Goal: Navigation & Orientation: Find specific page/section

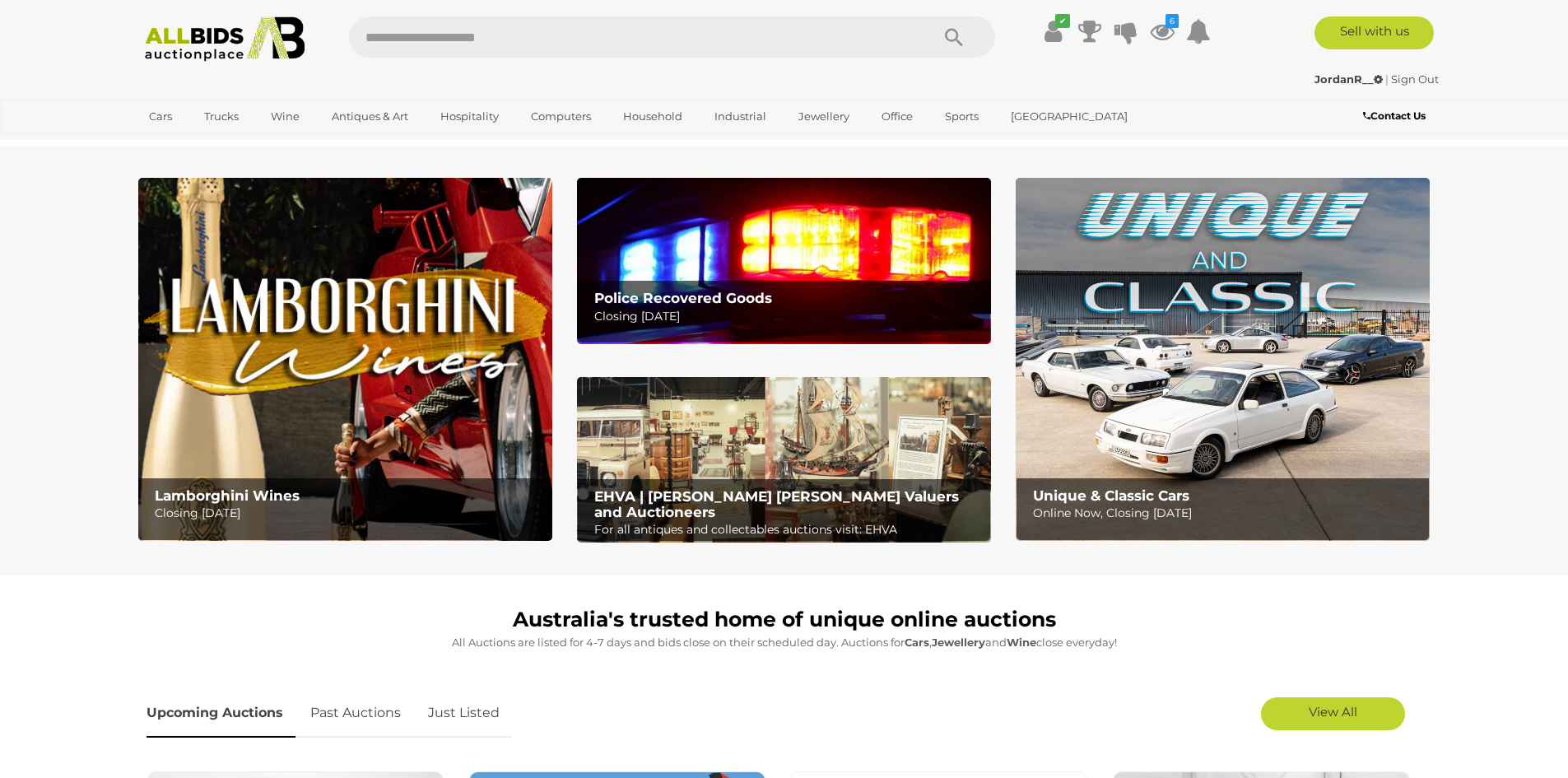
scroll to position [329, 0]
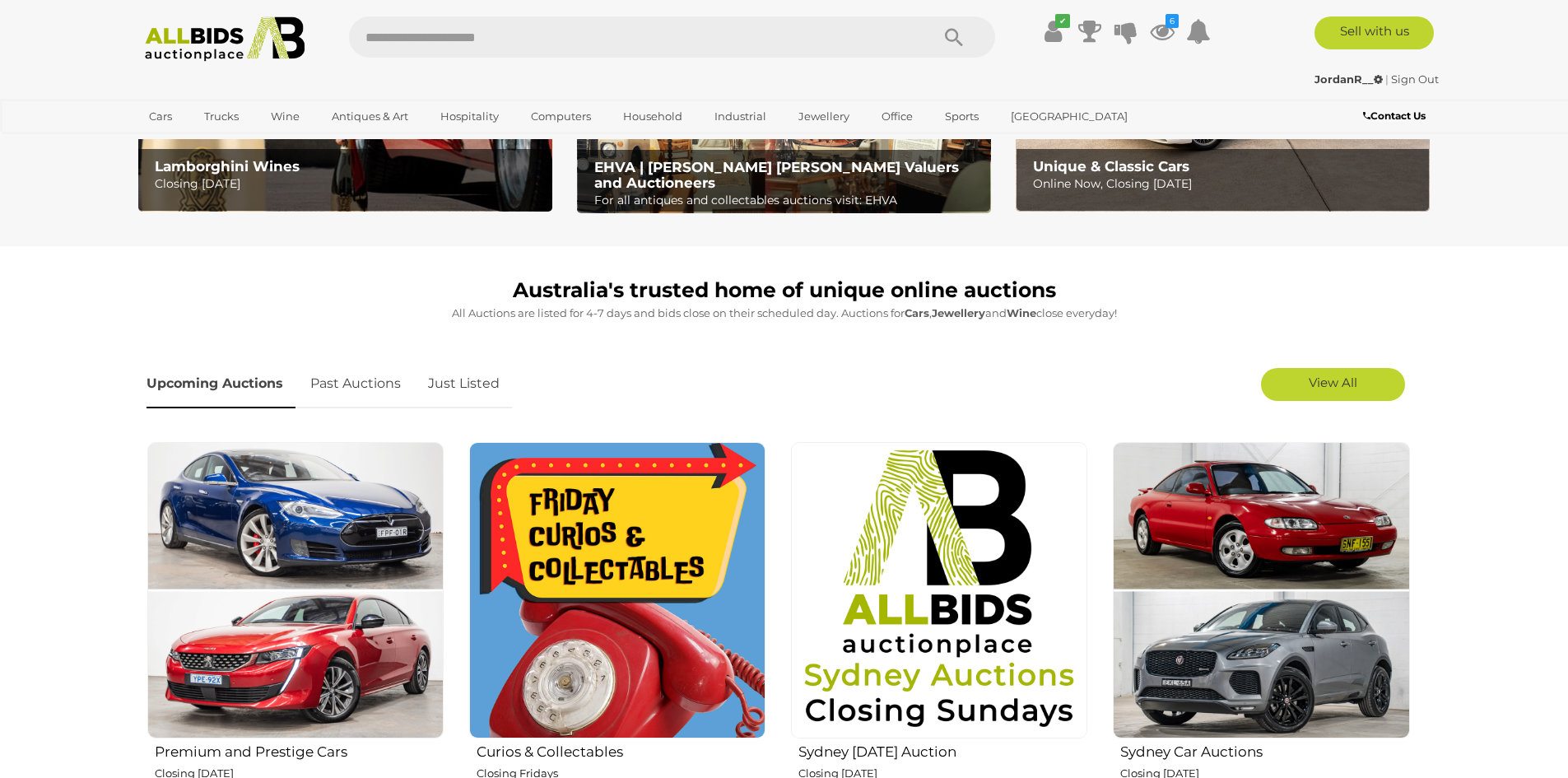
click at [461, 396] on link "Just Listed" at bounding box center [464, 383] width 97 height 48
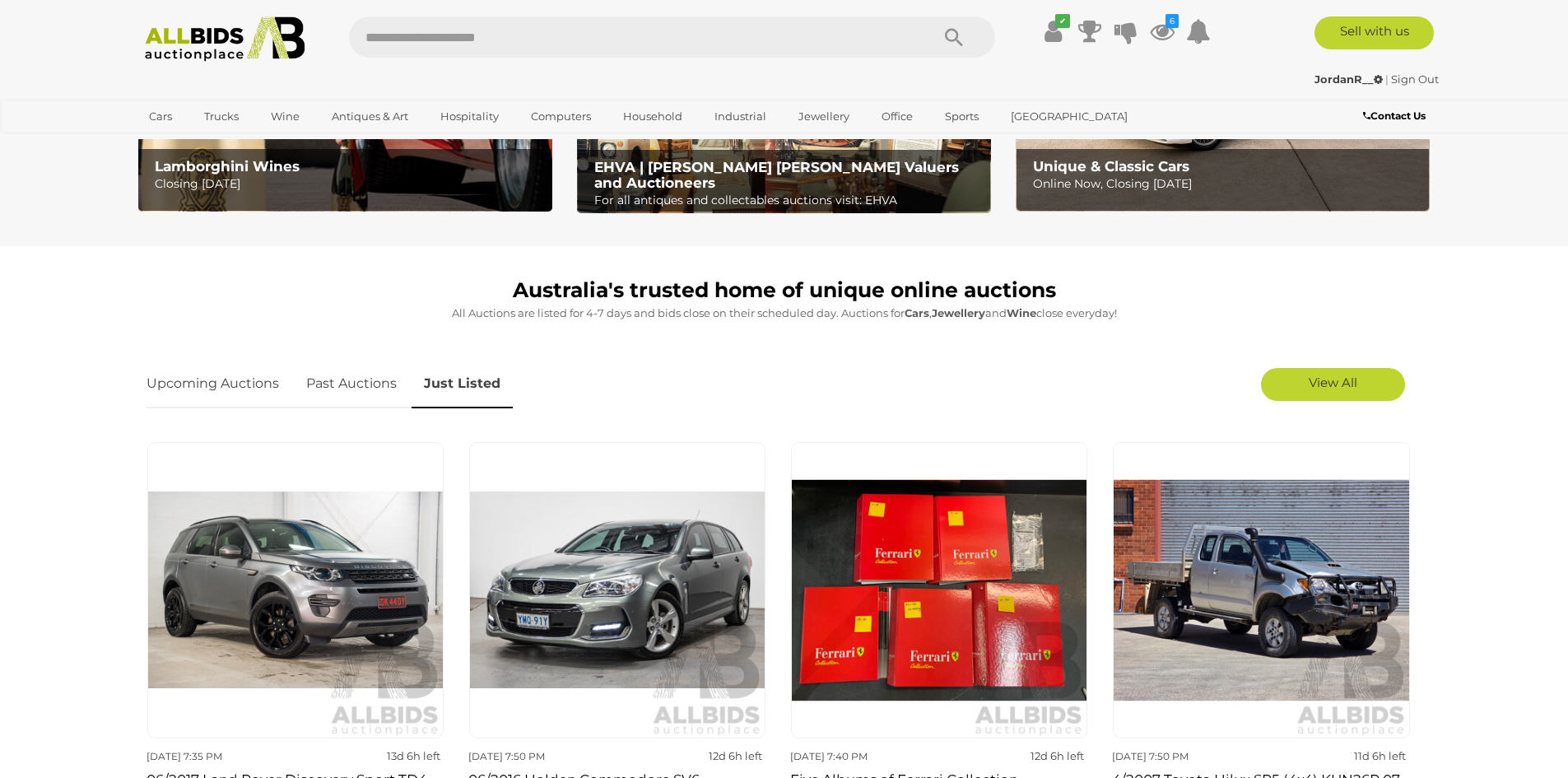
click at [226, 368] on link "Upcoming Auctions" at bounding box center [218, 383] width 145 height 48
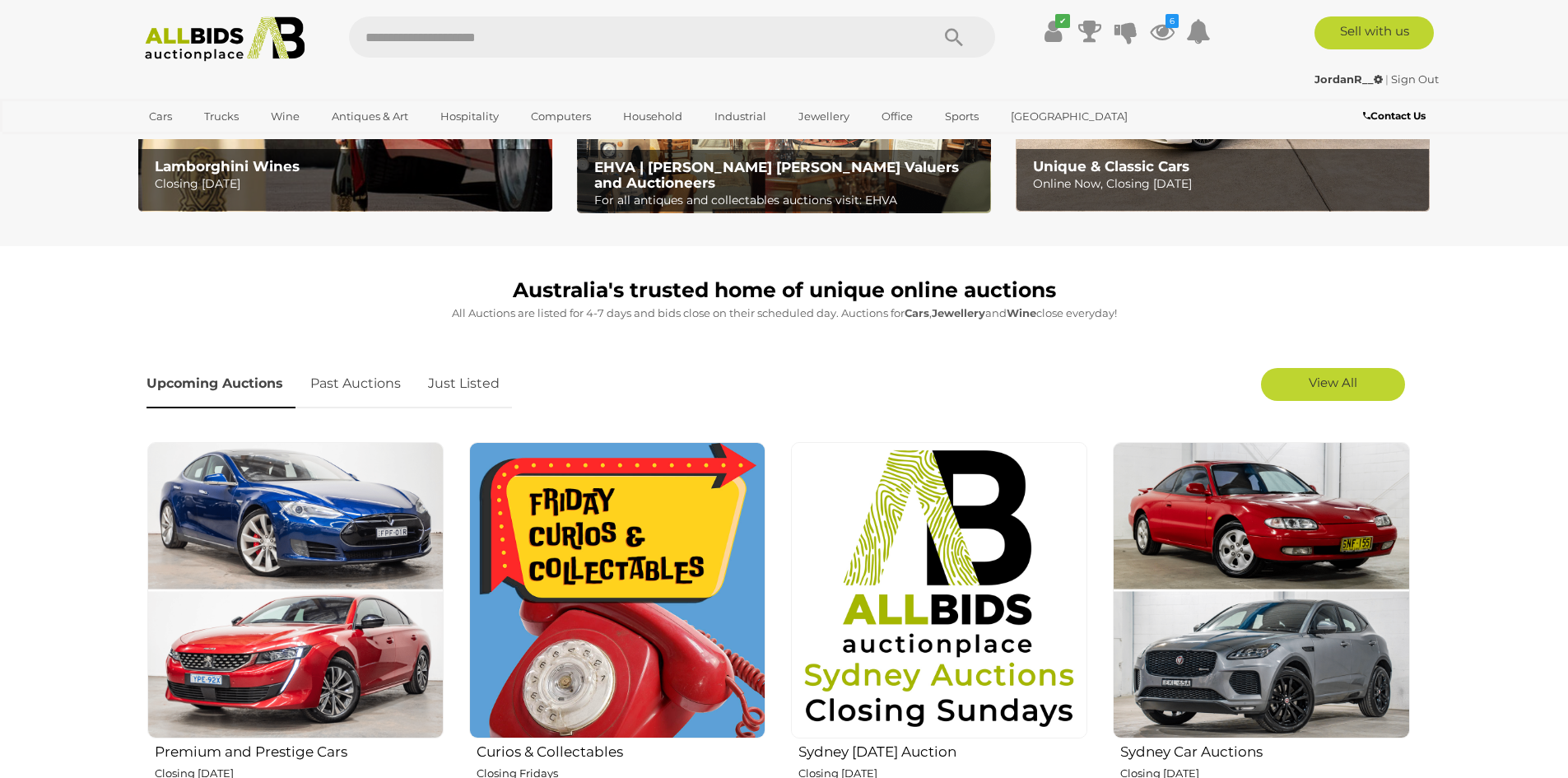
click at [474, 379] on link "Just Listed" at bounding box center [464, 383] width 97 height 48
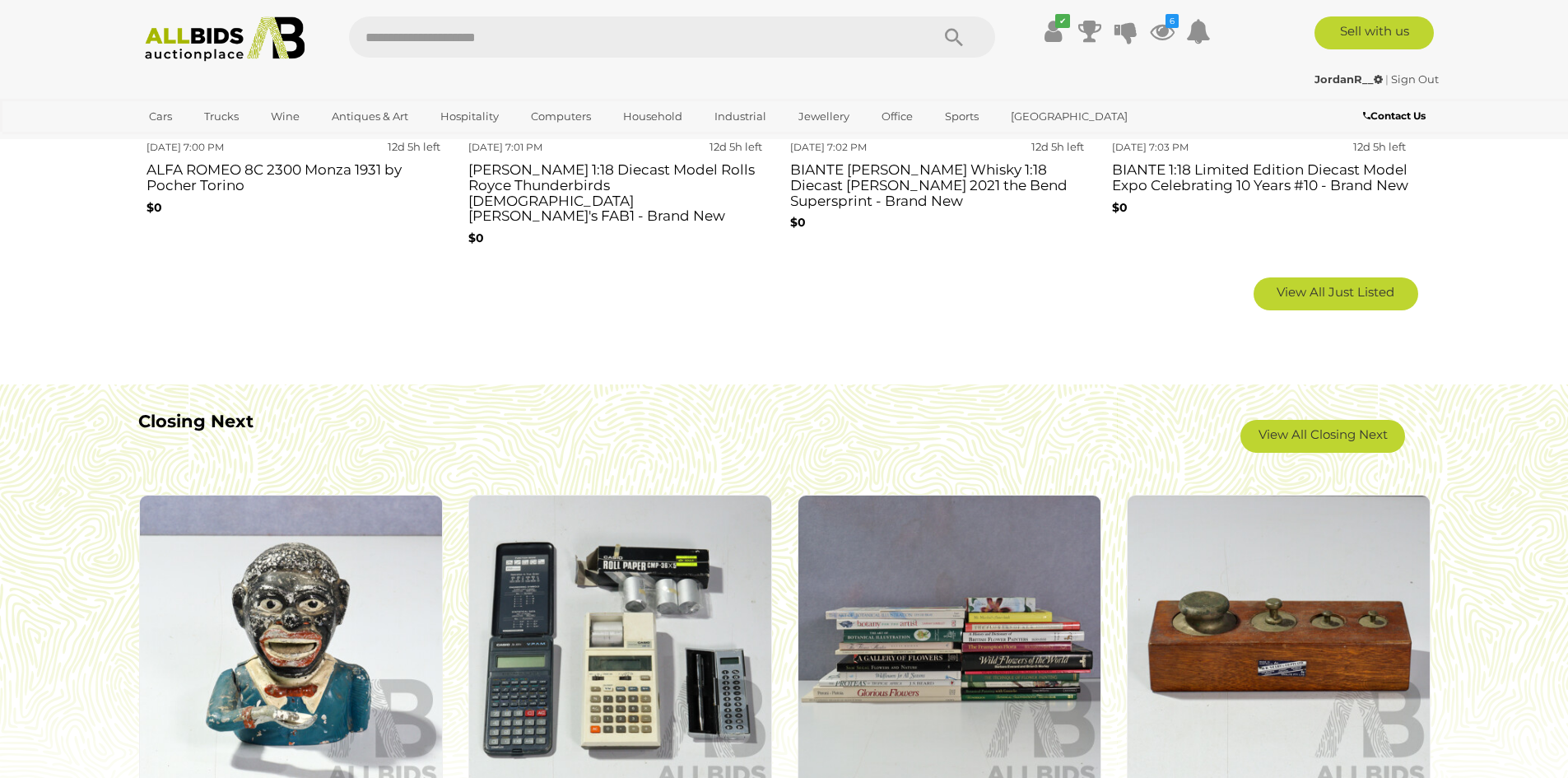
scroll to position [1317, 0]
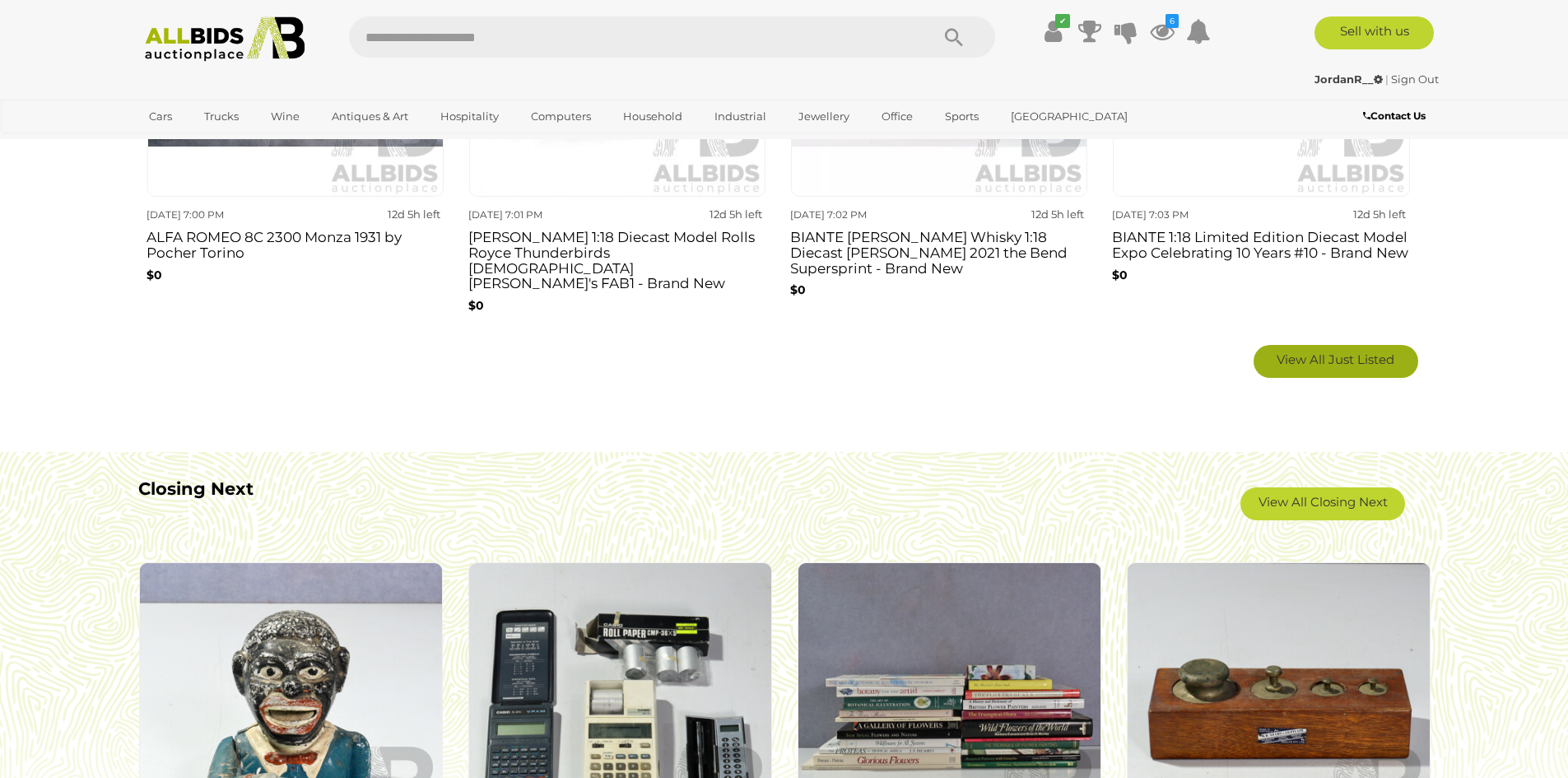
click at [1277, 352] on span "View All Just Listed" at bounding box center [1335, 360] width 118 height 16
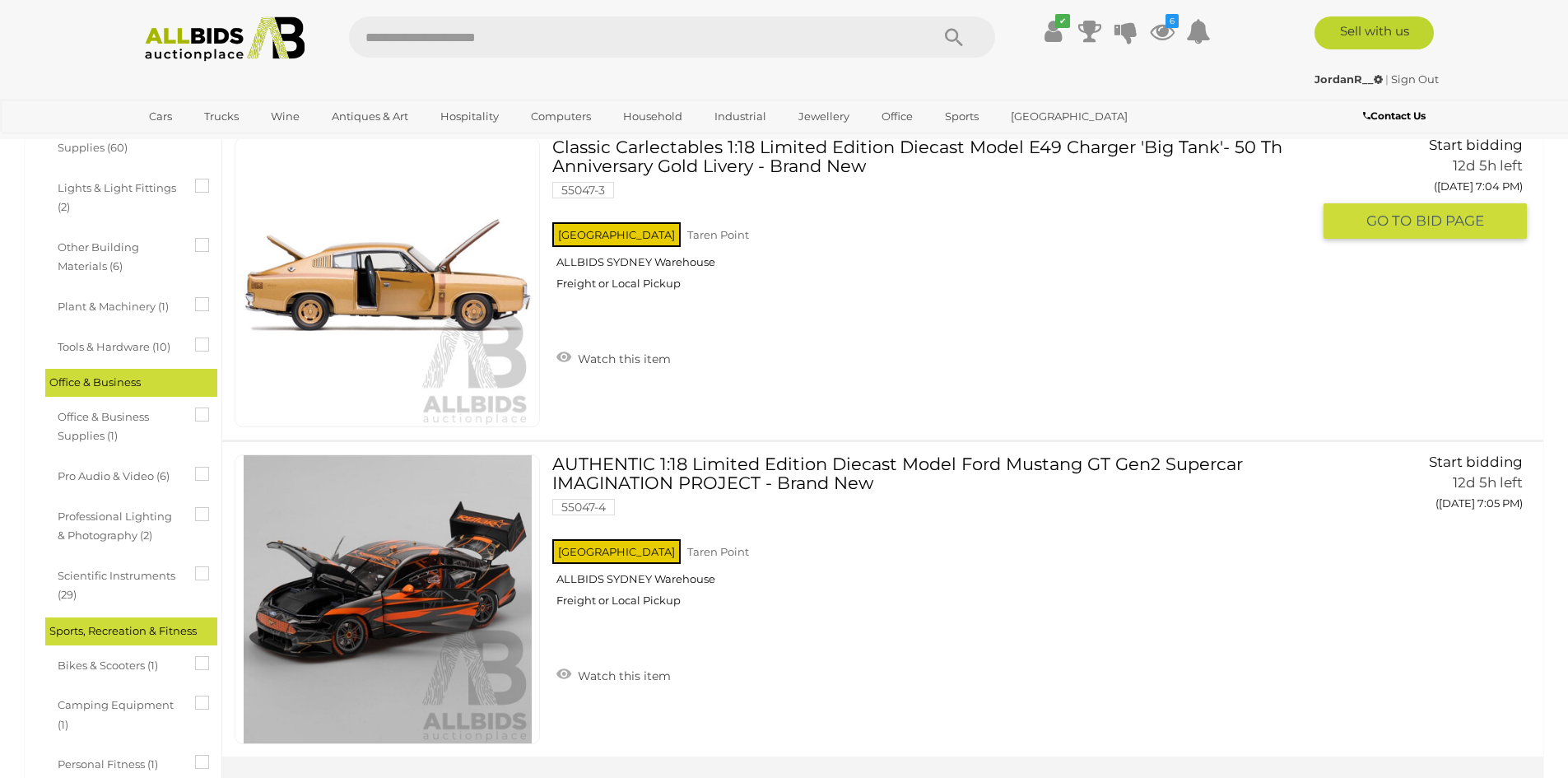
scroll to position [2963, 0]
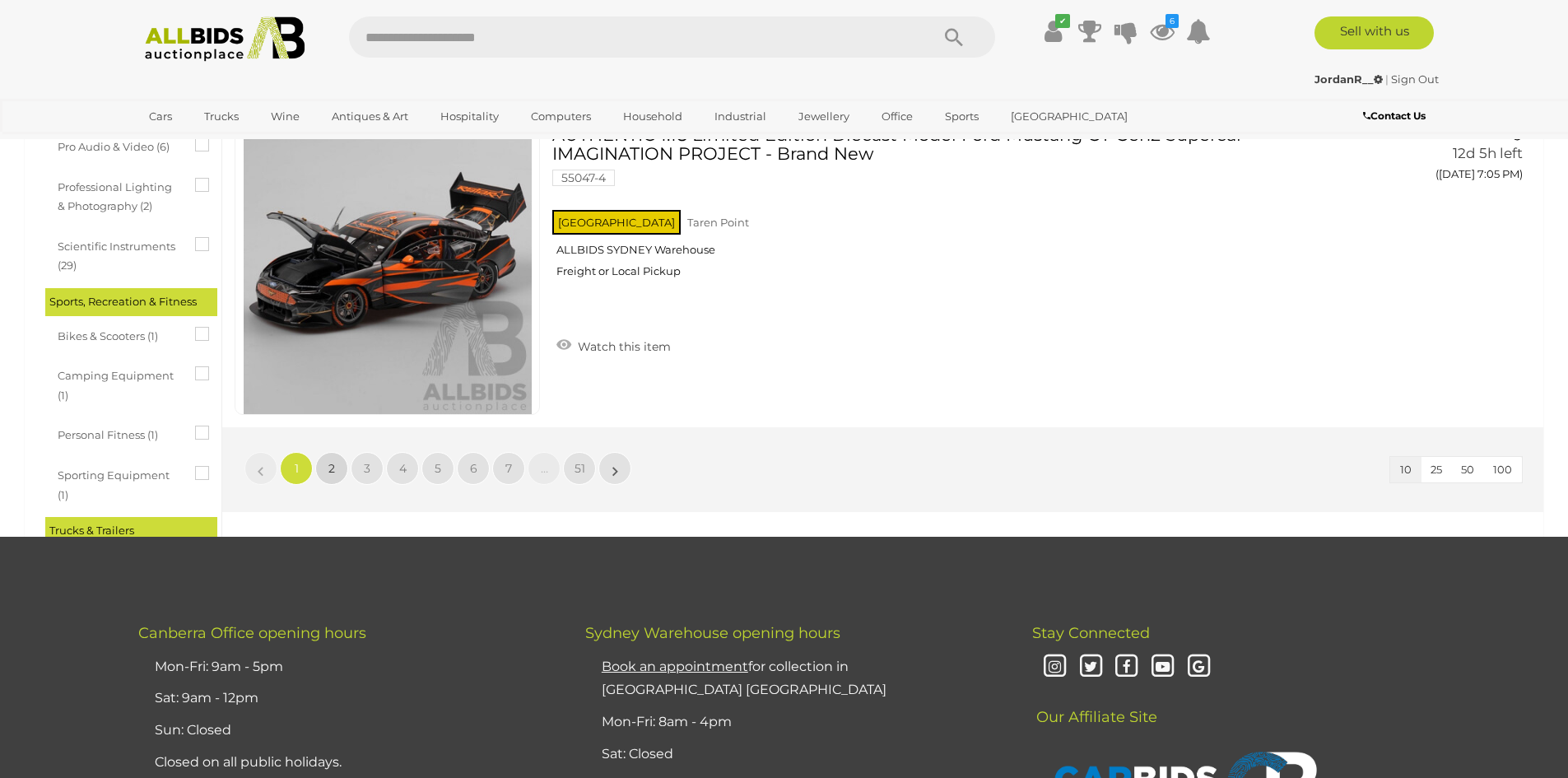
click at [329, 469] on span "2" at bounding box center [332, 468] width 7 height 15
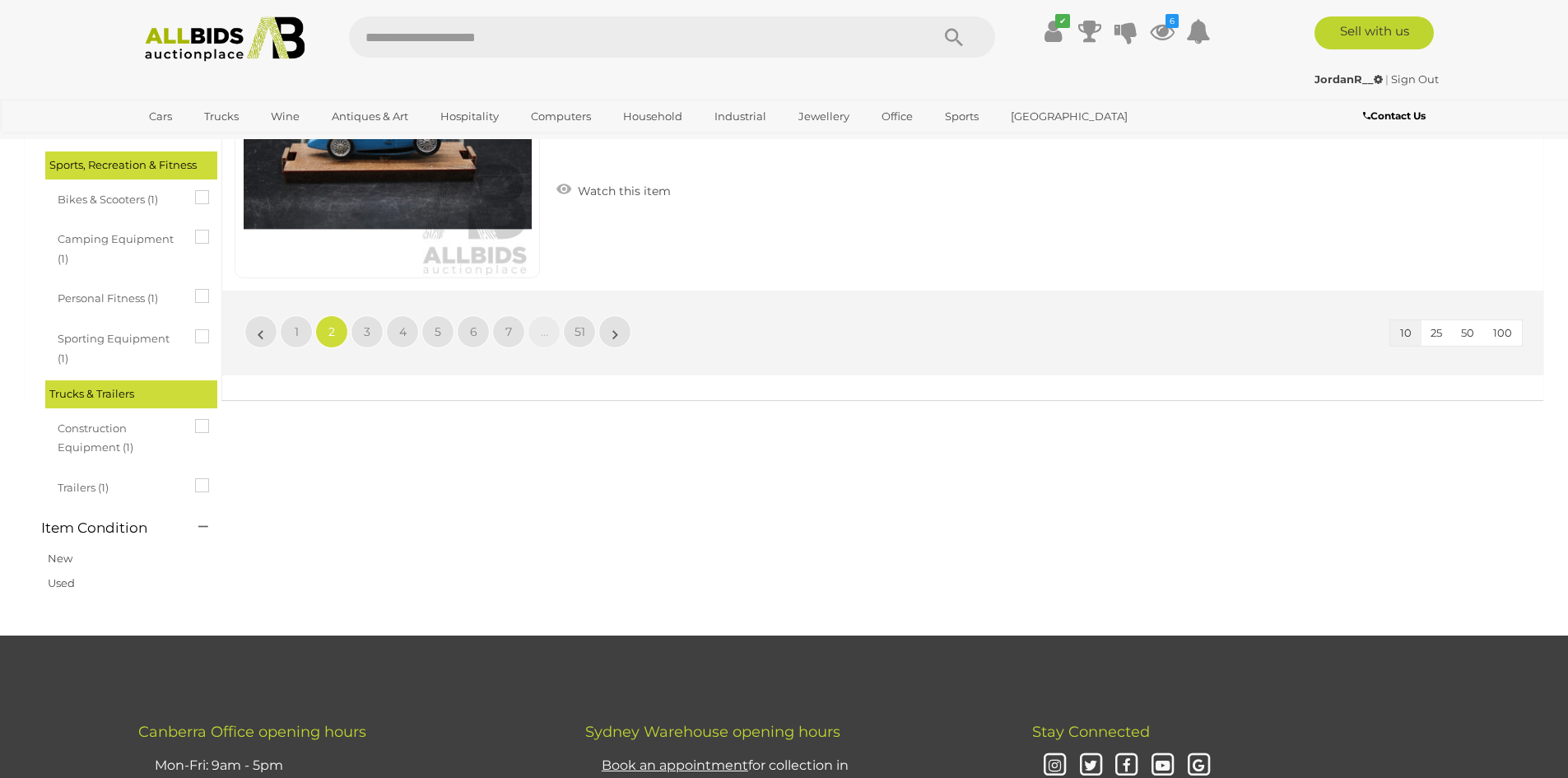
scroll to position [2963, 0]
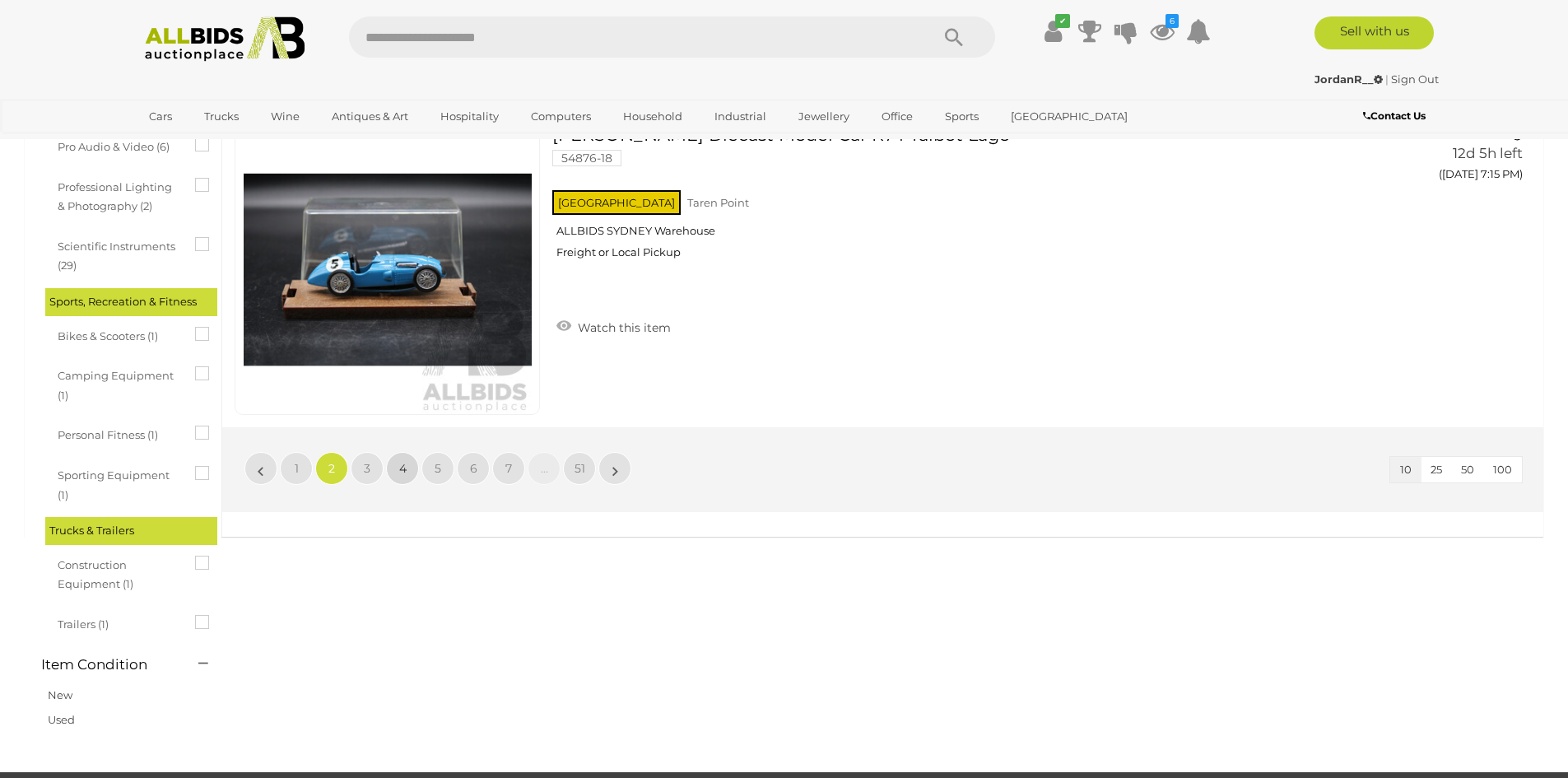
click at [407, 461] on link "4" at bounding box center [403, 468] width 33 height 33
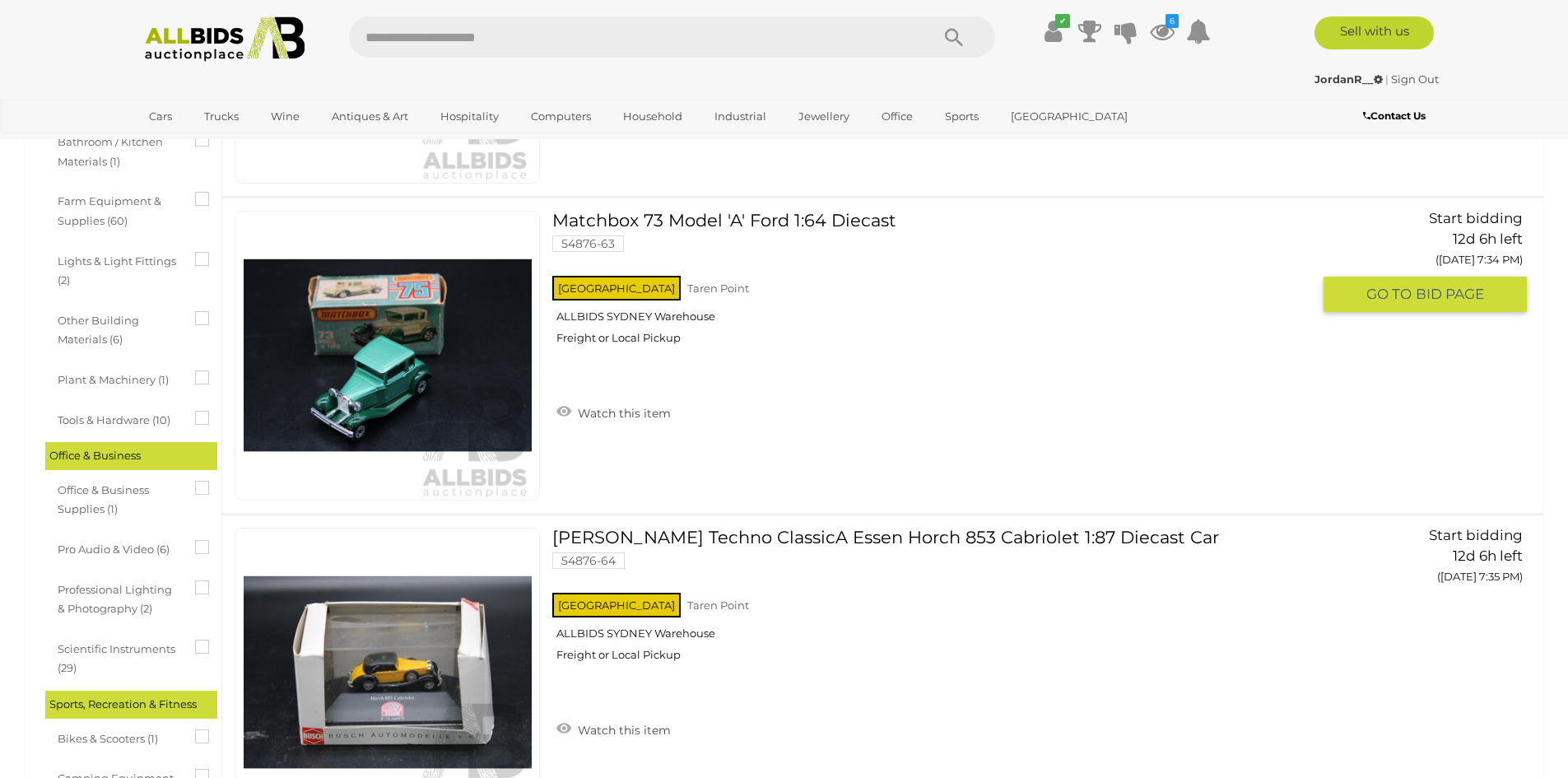
scroll to position [2963, 0]
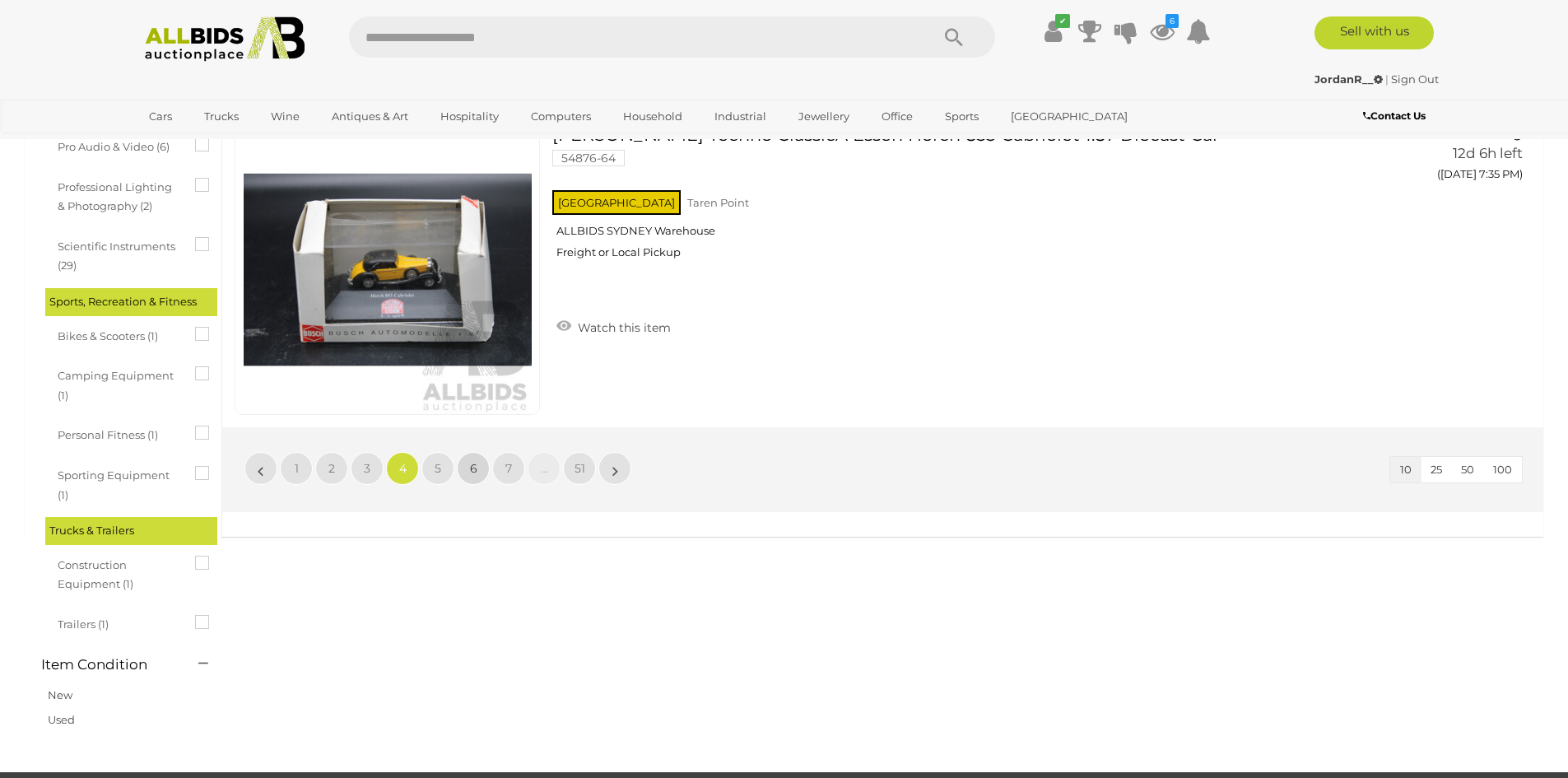
click at [475, 469] on span "6" at bounding box center [474, 468] width 7 height 15
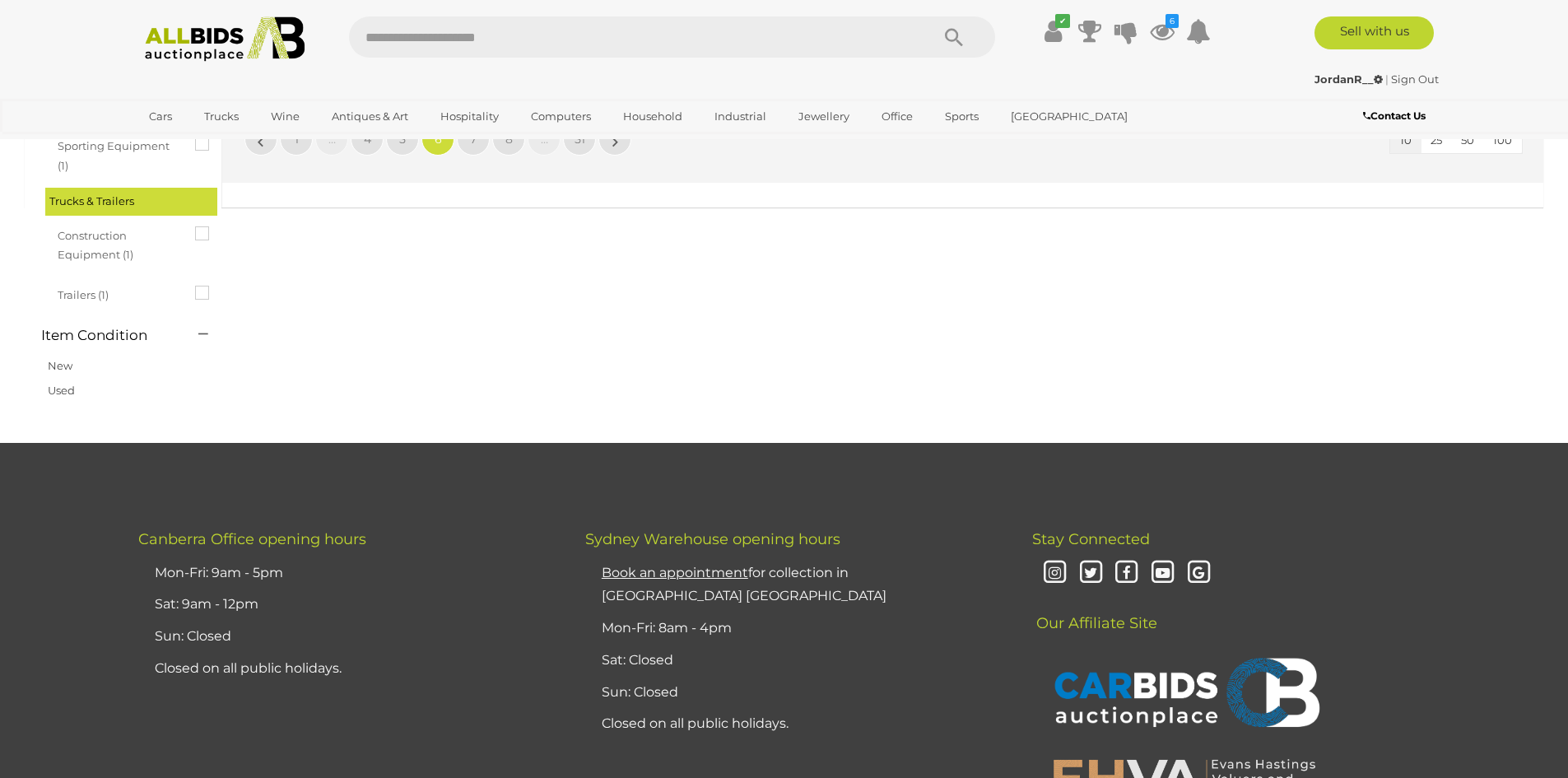
scroll to position [2963, 0]
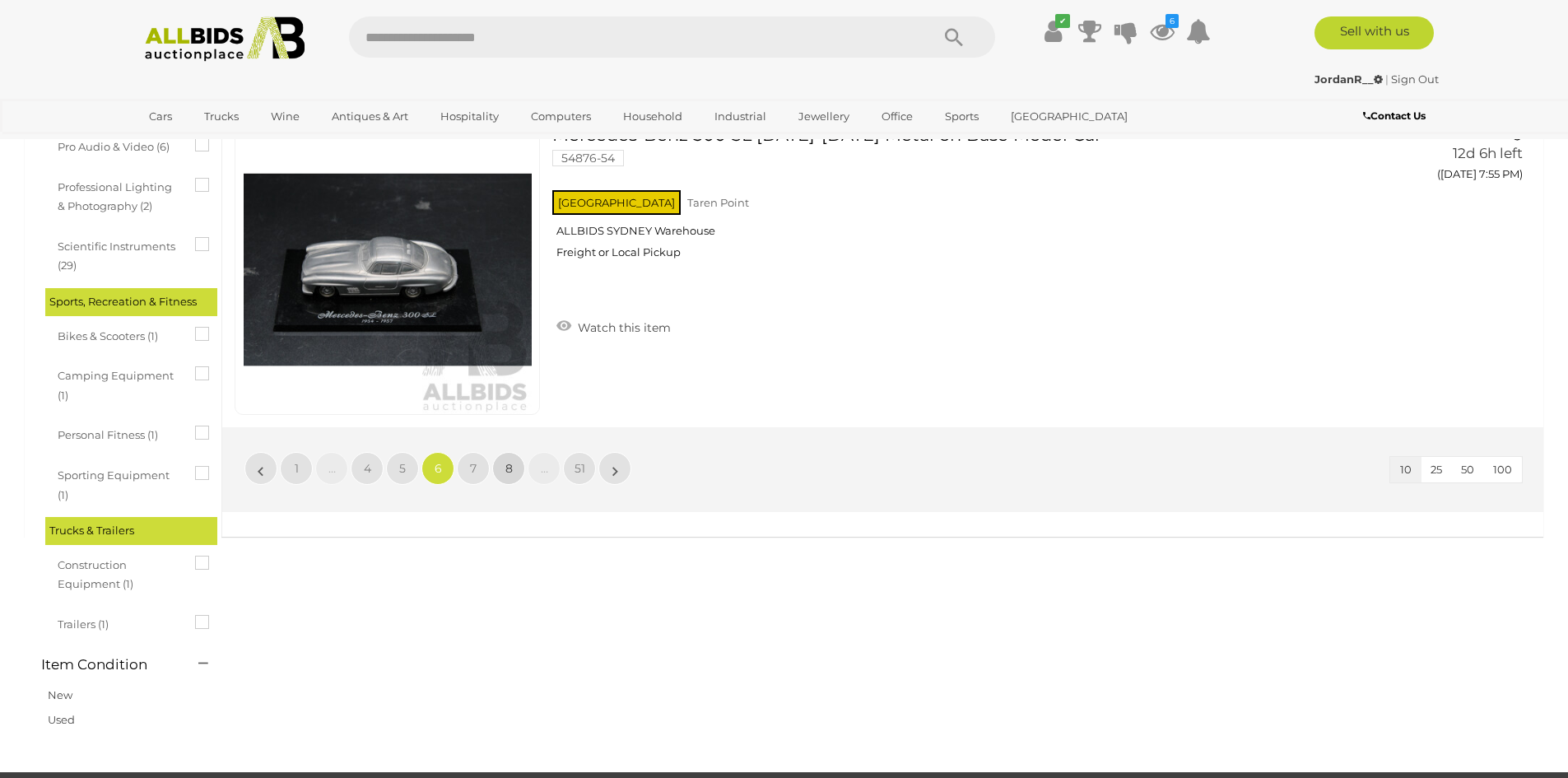
click at [513, 474] on link "8" at bounding box center [509, 468] width 33 height 33
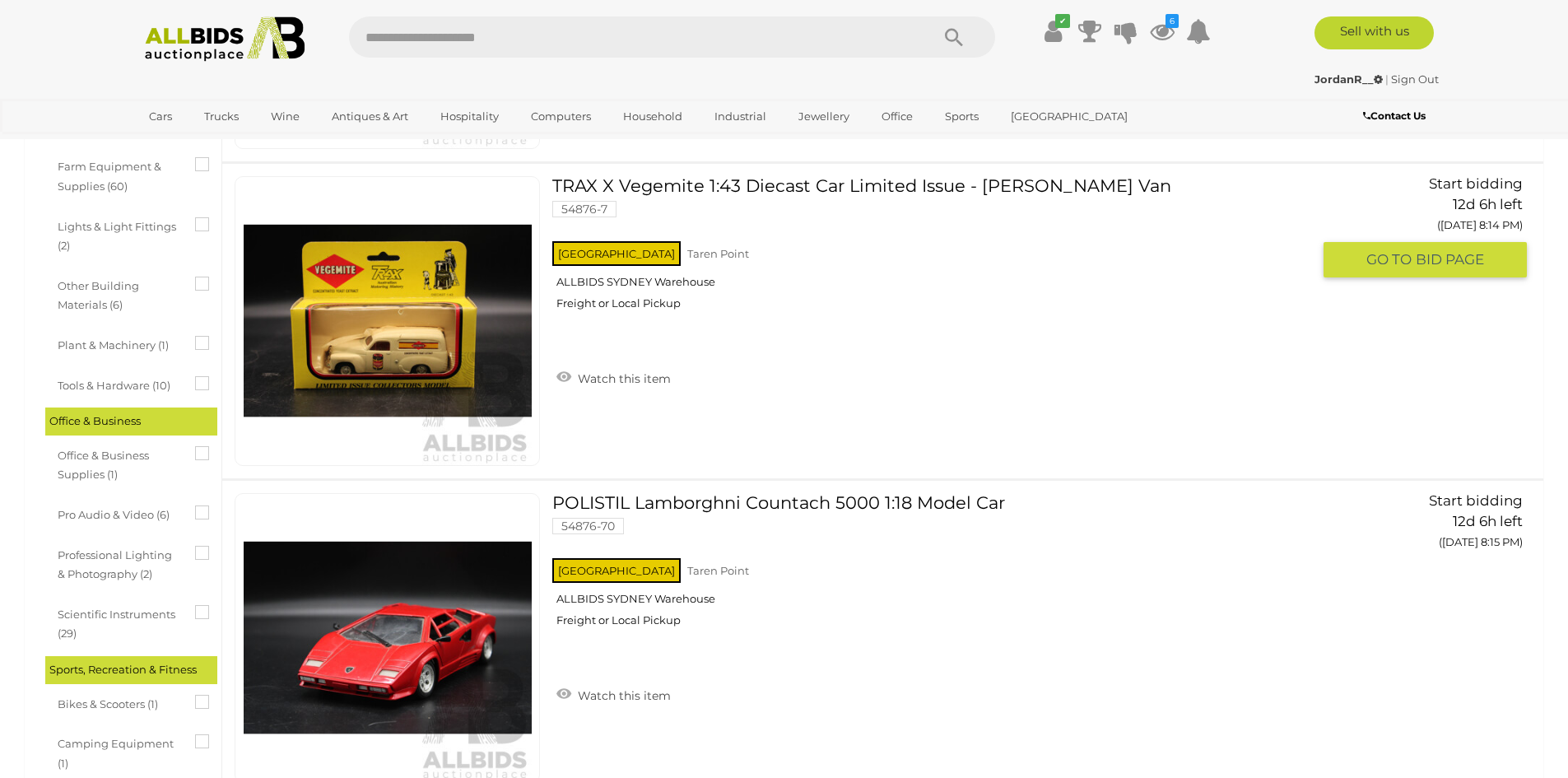
scroll to position [2963, 0]
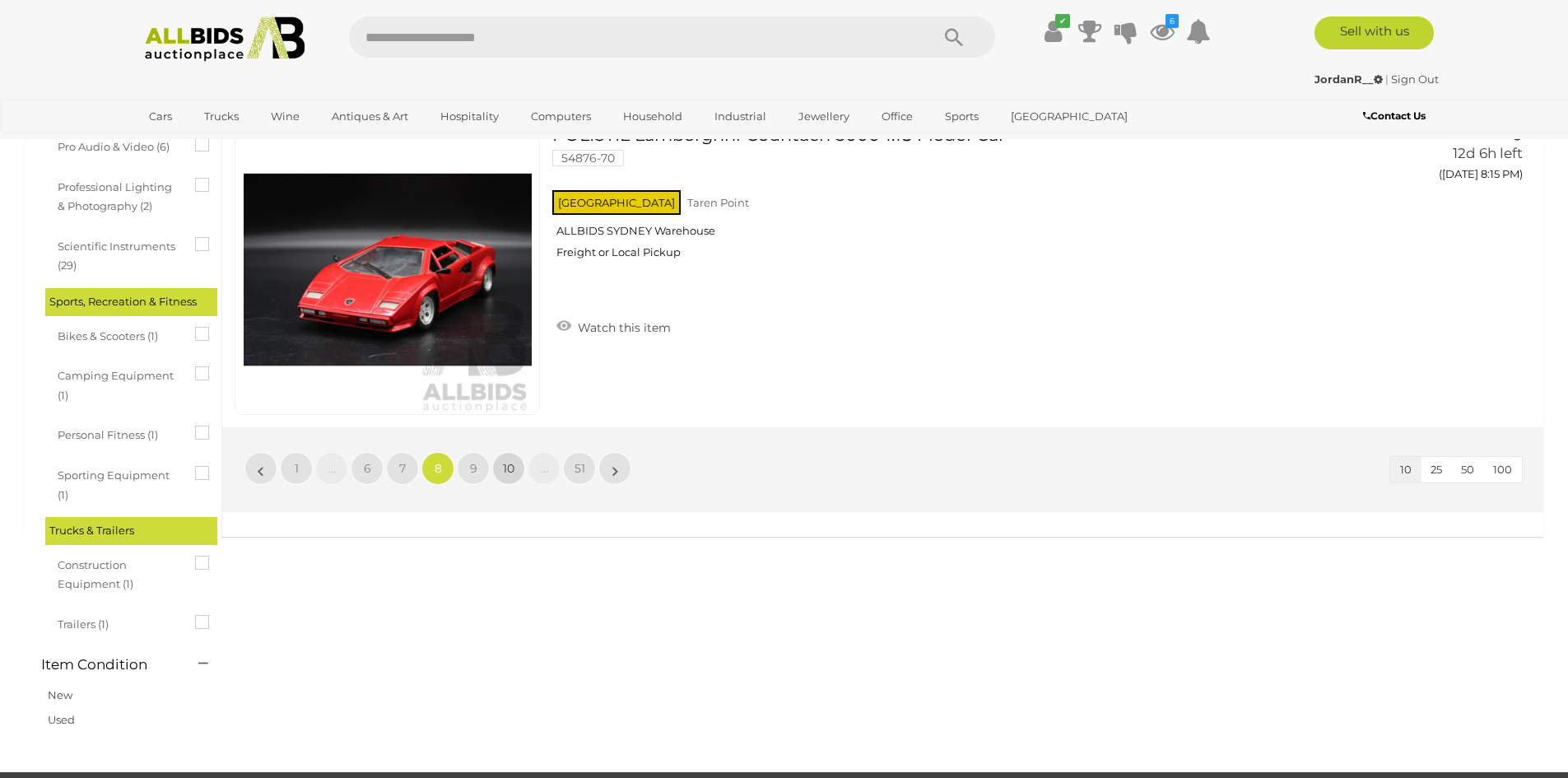
click at [513, 469] on span "10" at bounding box center [508, 468] width 11 height 15
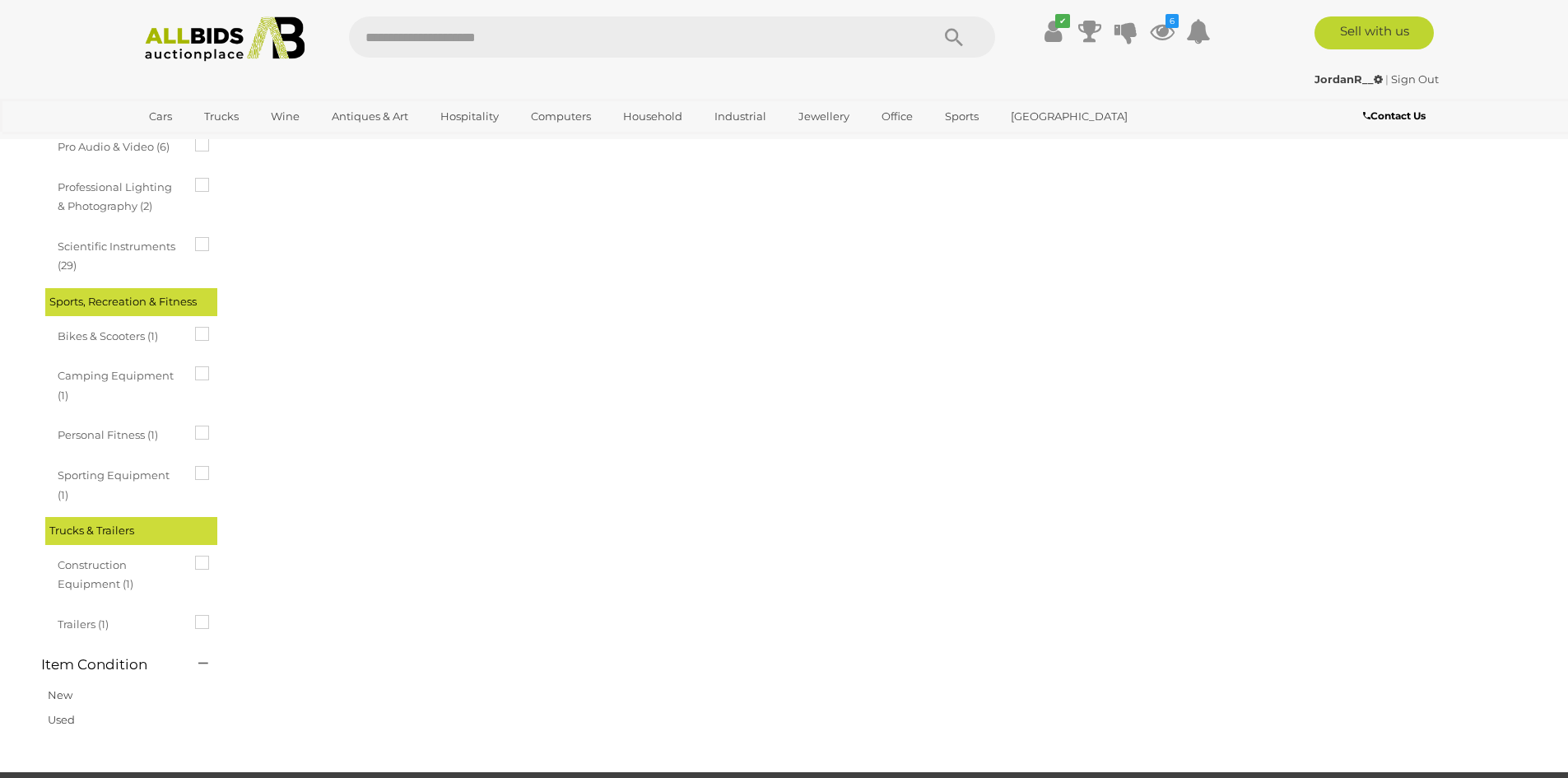
scroll to position [0, 0]
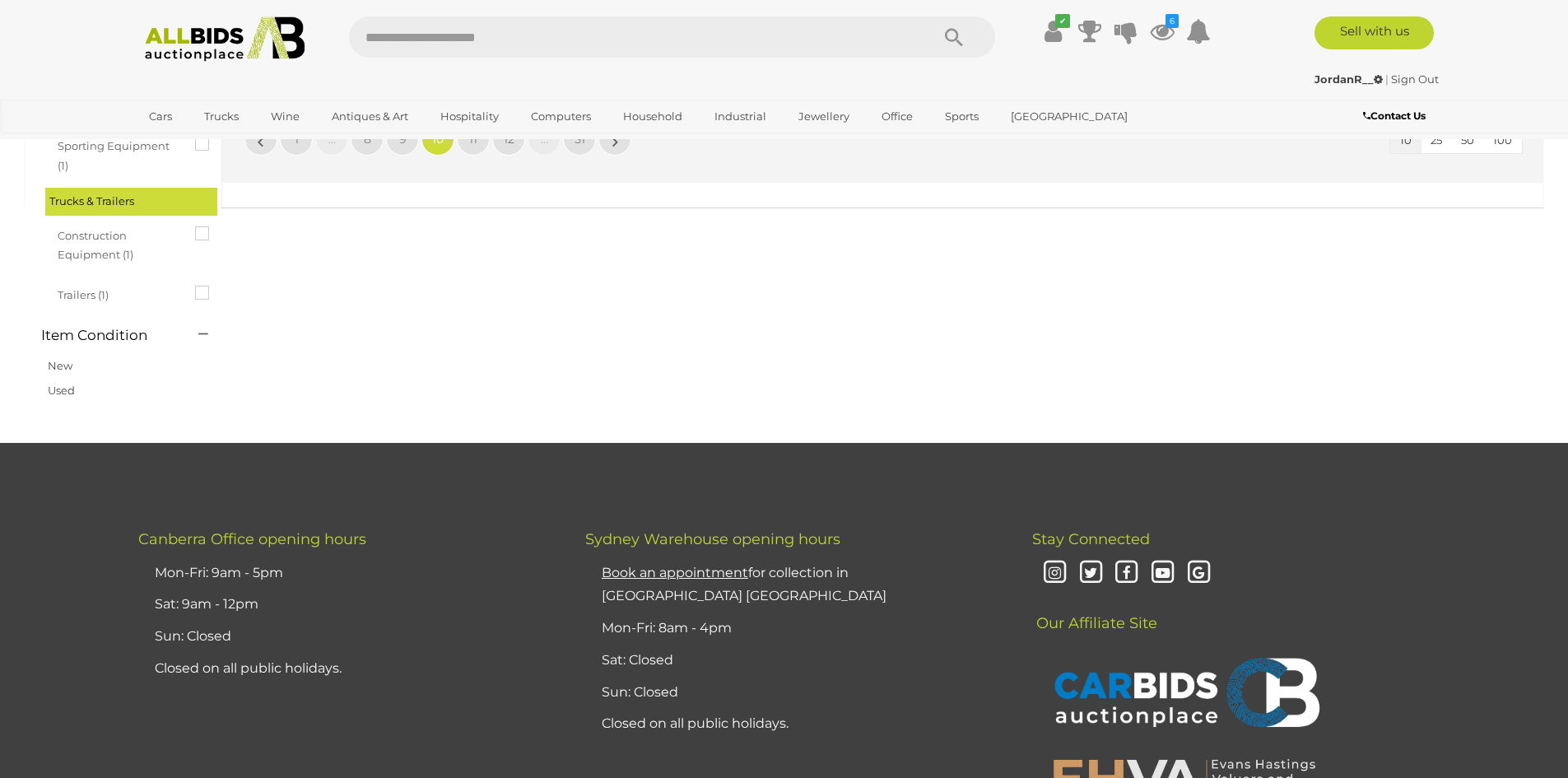
scroll to position [2963, 0]
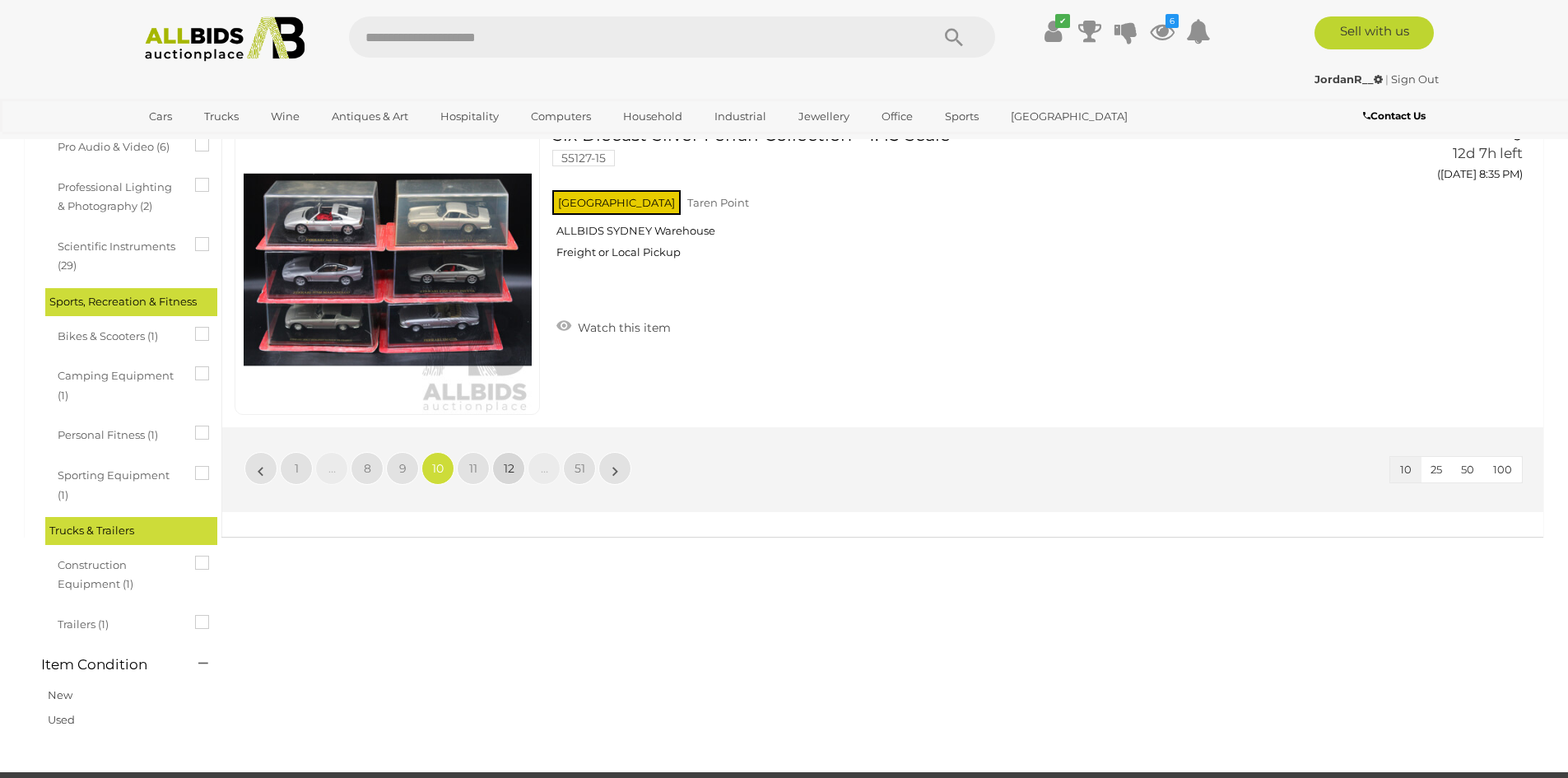
click at [517, 454] on link "12" at bounding box center [509, 468] width 33 height 33
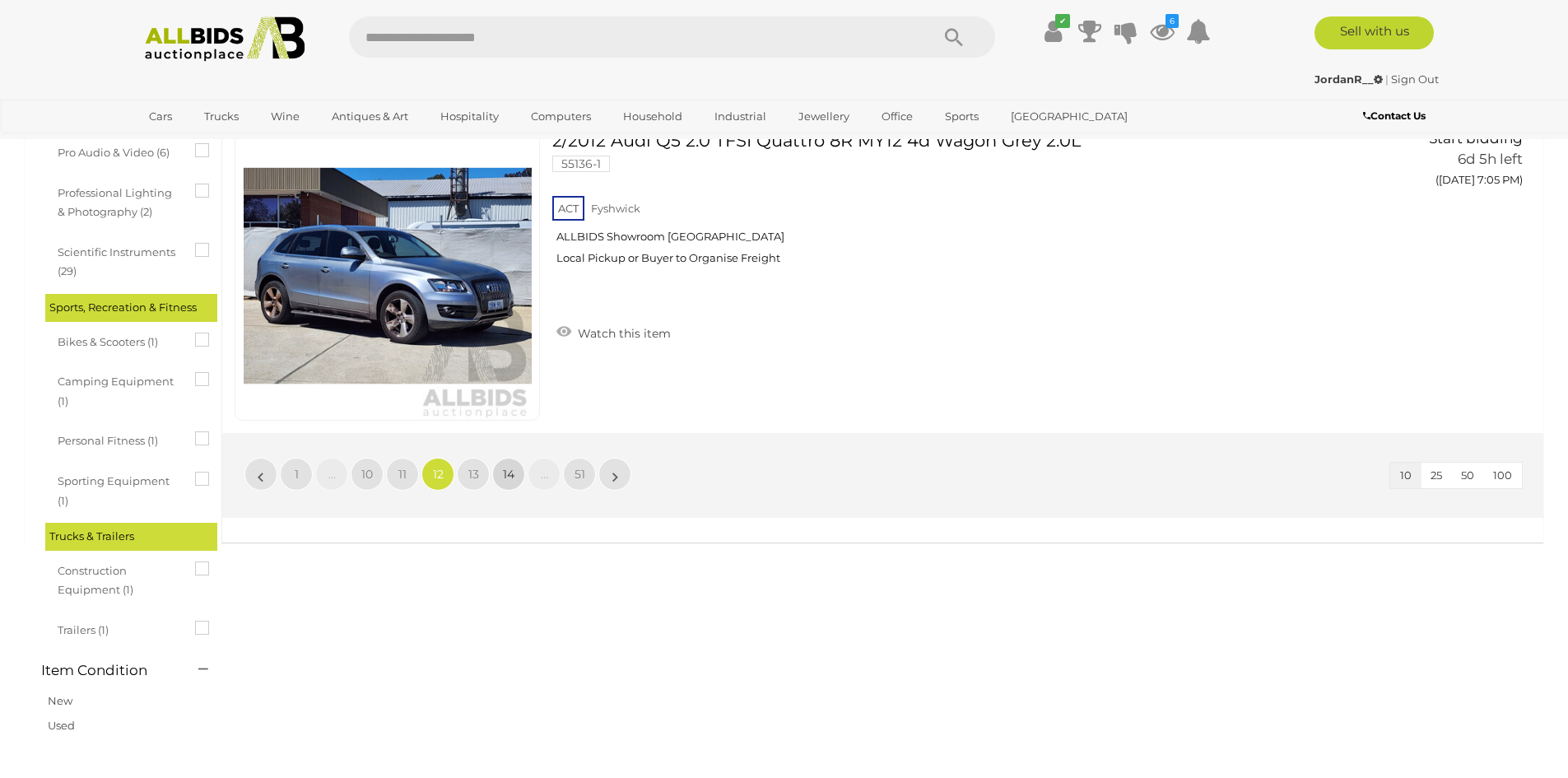
scroll to position [2963, 0]
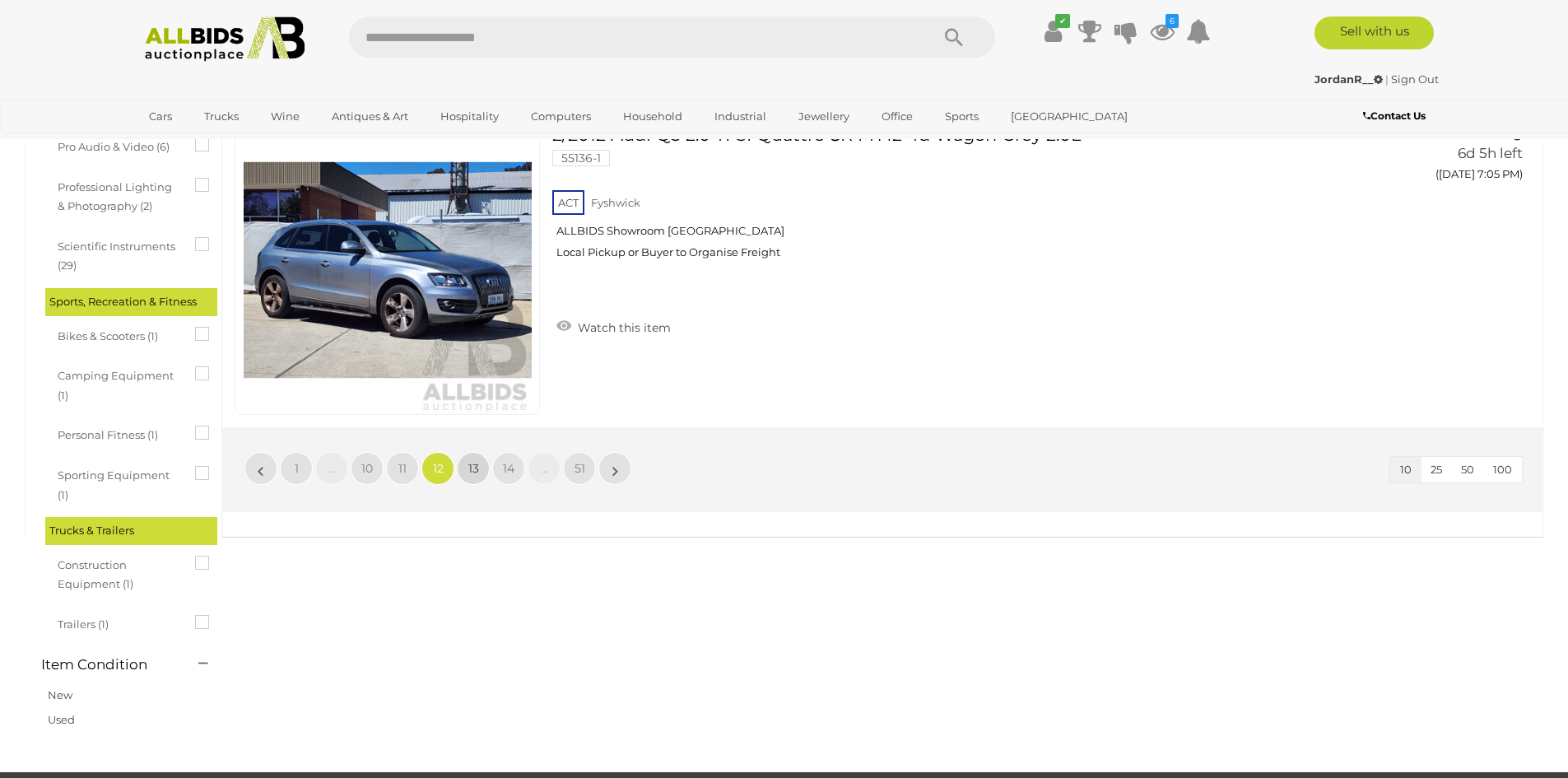
click at [477, 480] on link "13" at bounding box center [474, 468] width 33 height 33
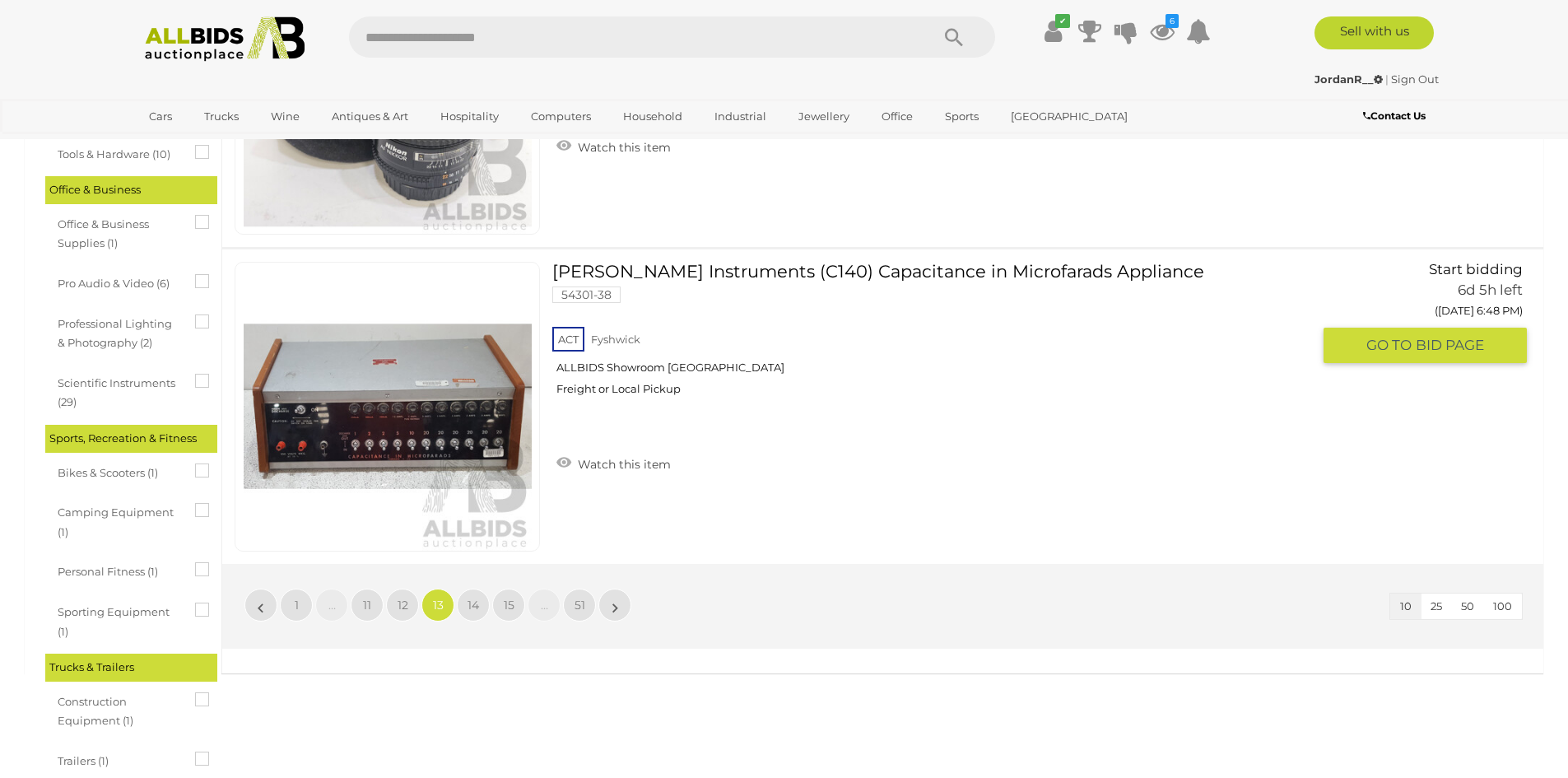
scroll to position [2963, 0]
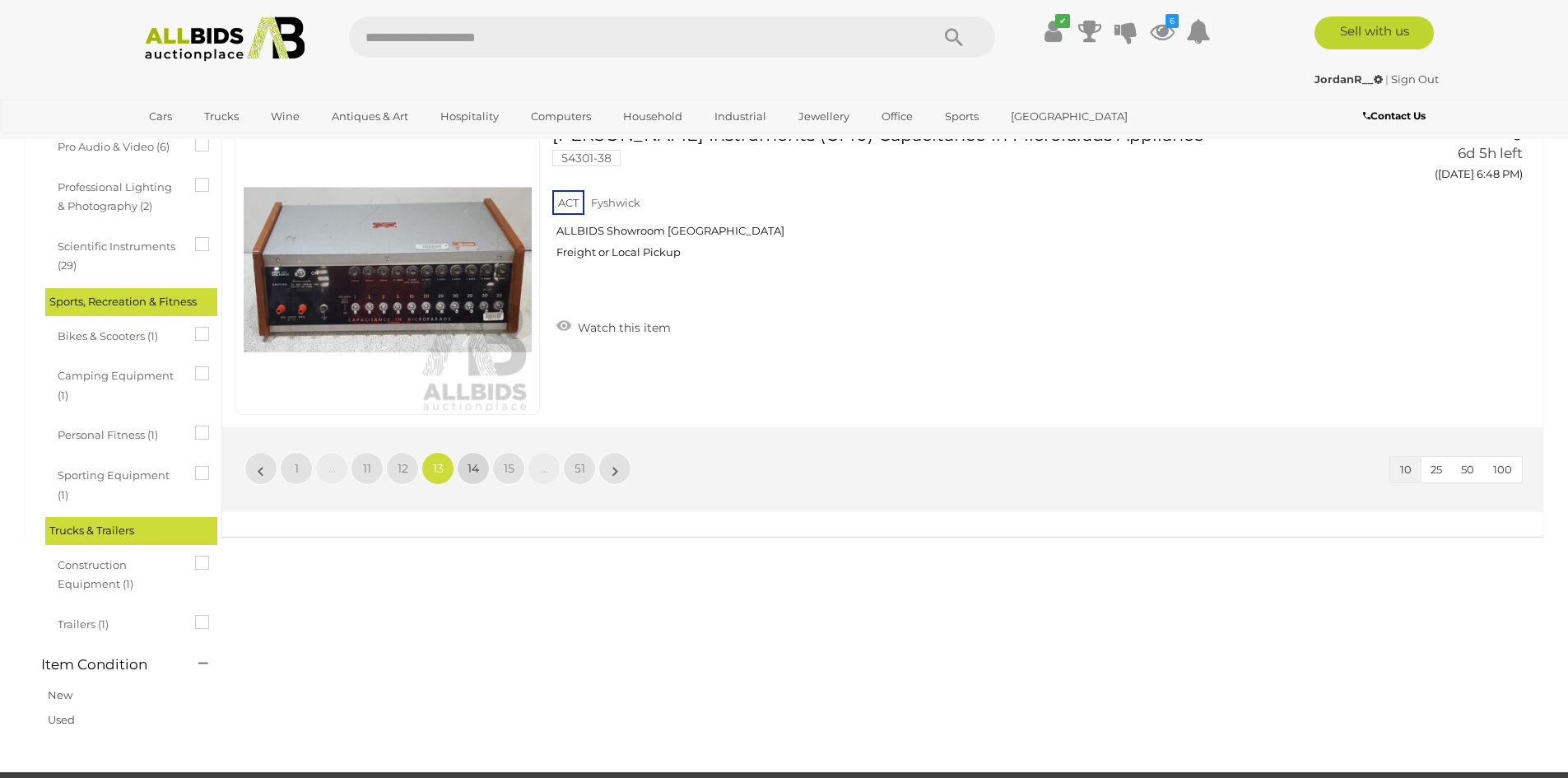
click at [478, 460] on span "14" at bounding box center [473, 468] width 11 height 15
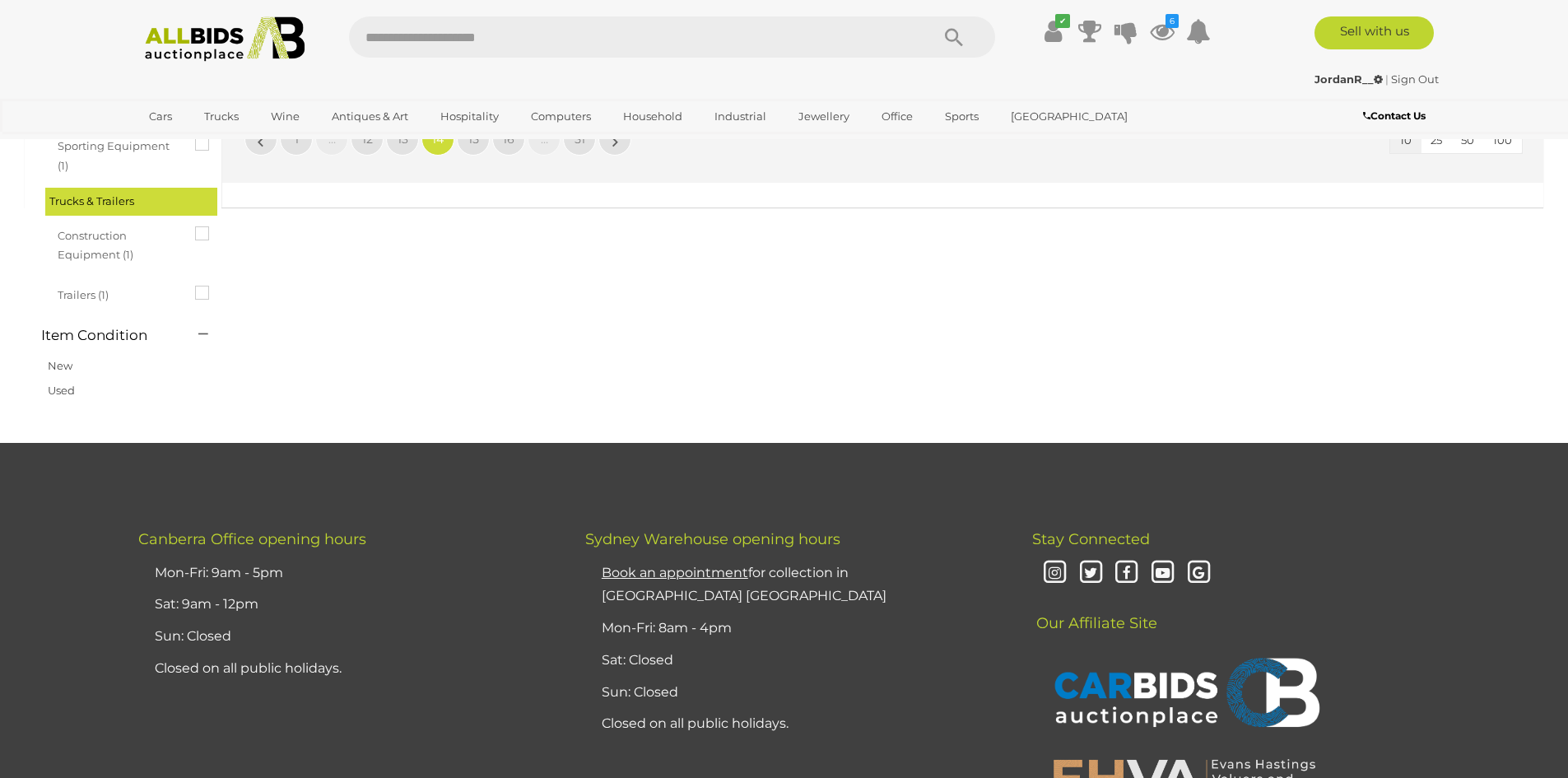
scroll to position [2963, 0]
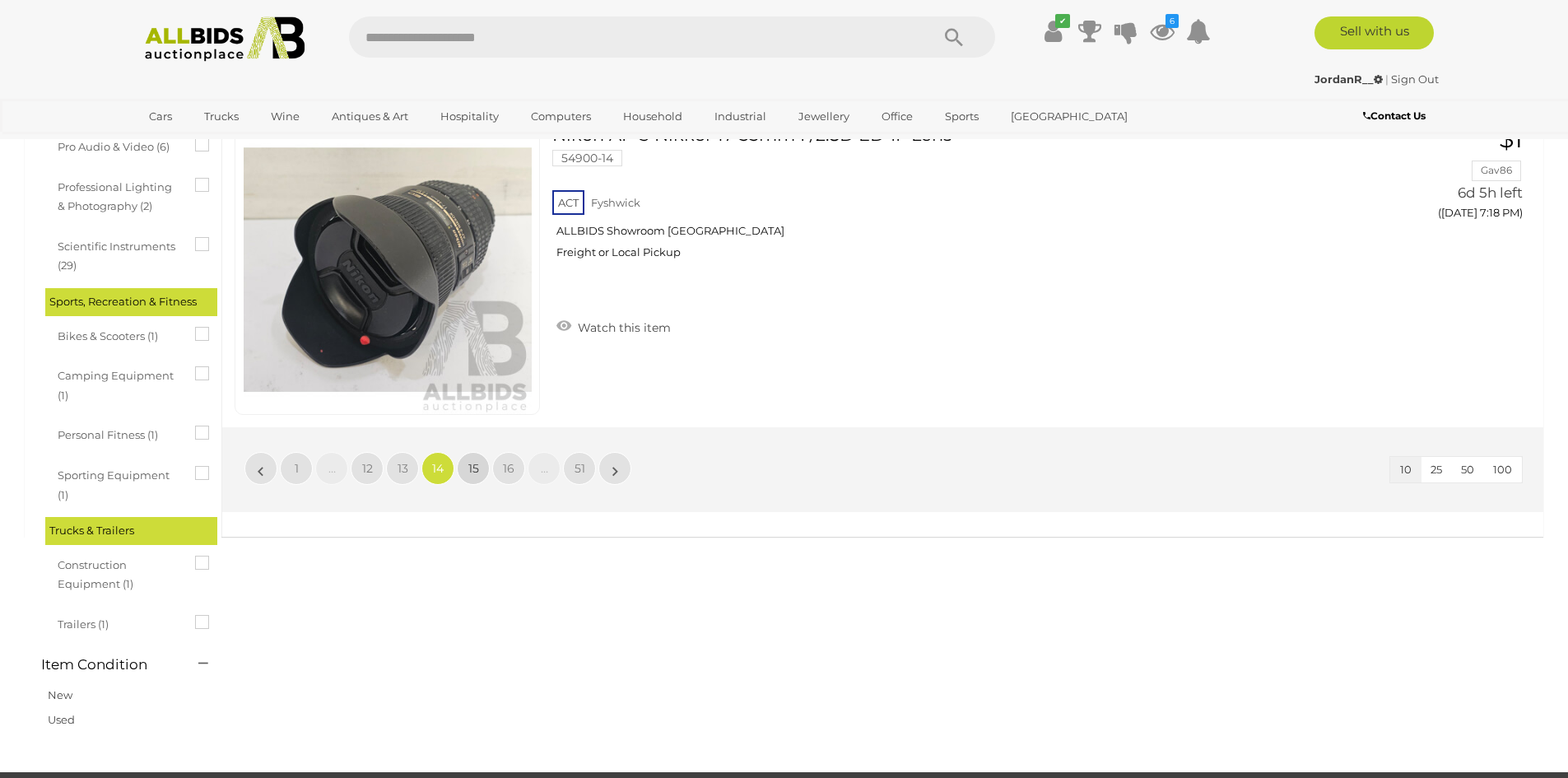
click at [477, 461] on span "15" at bounding box center [474, 468] width 11 height 15
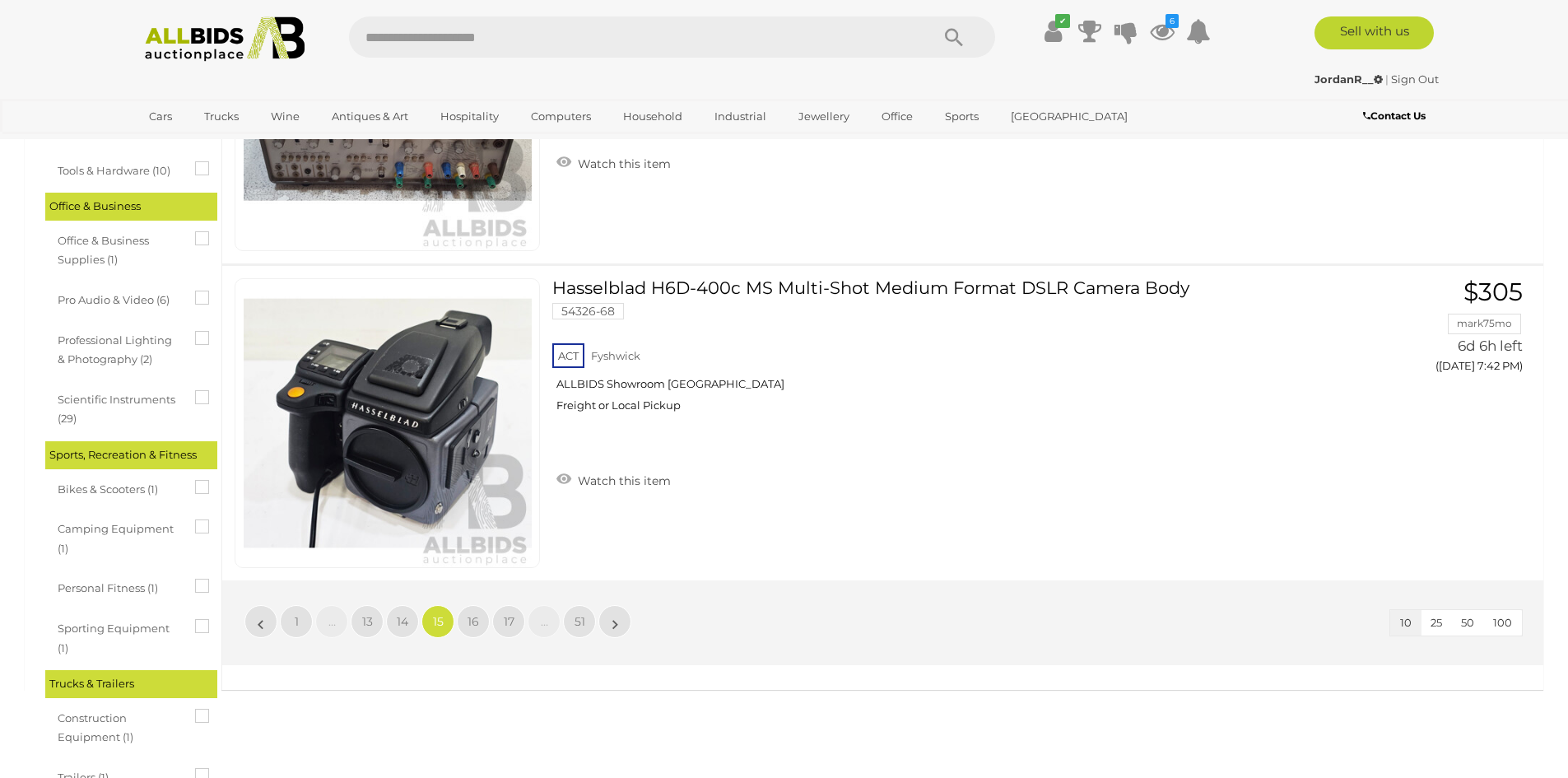
scroll to position [2963, 0]
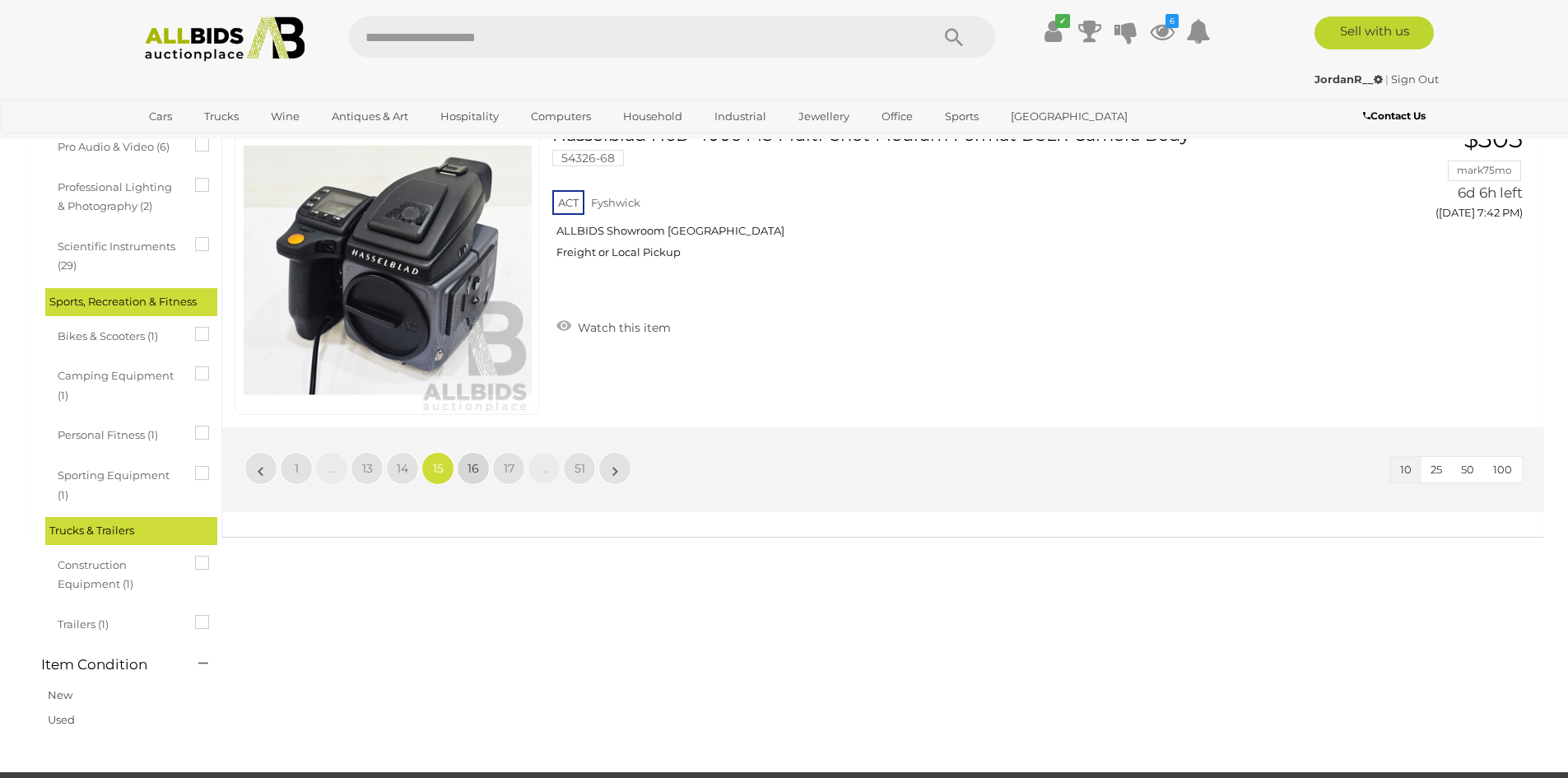
click at [473, 468] on span "16" at bounding box center [473, 468] width 11 height 15
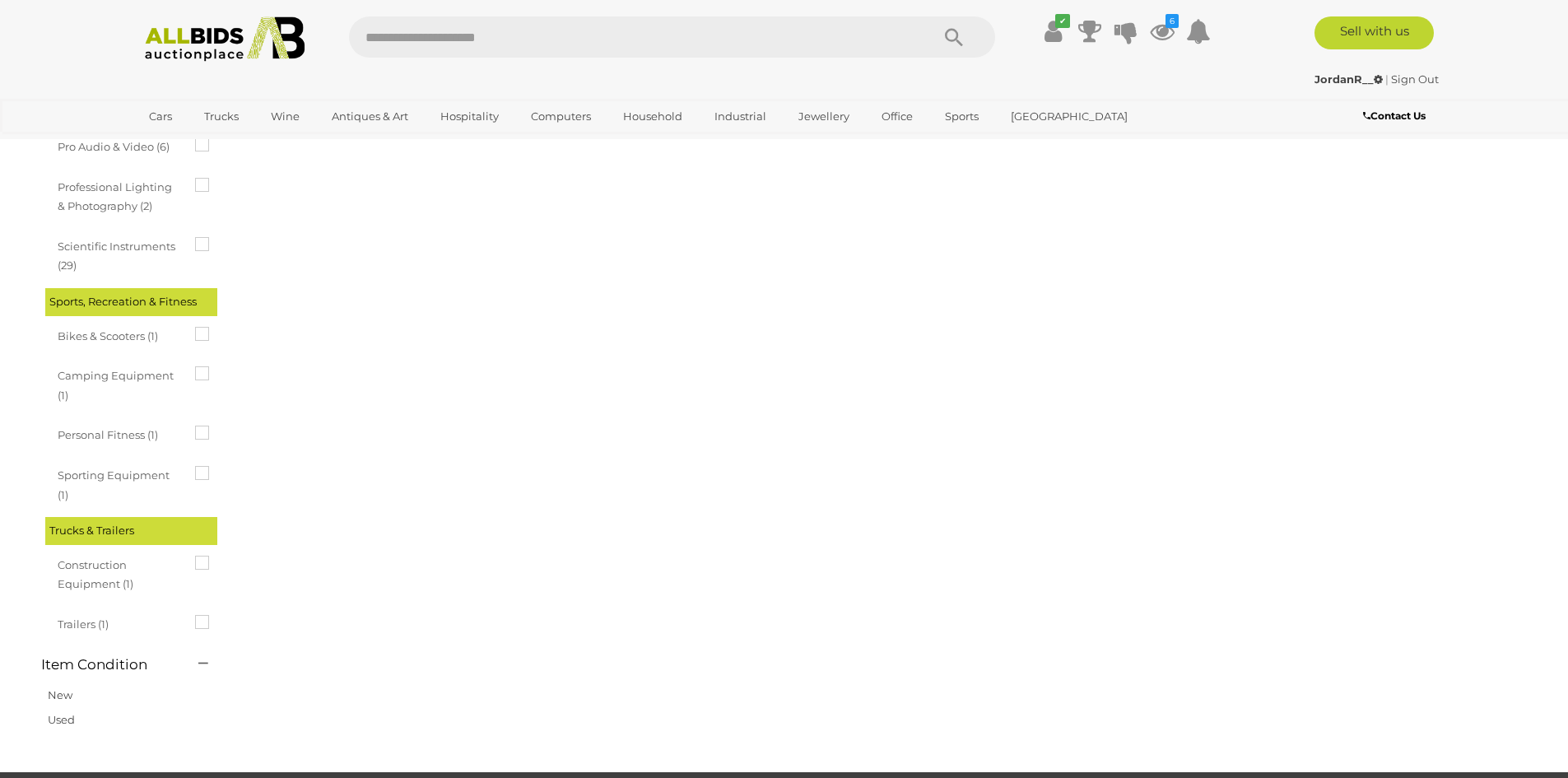
scroll to position [0, 0]
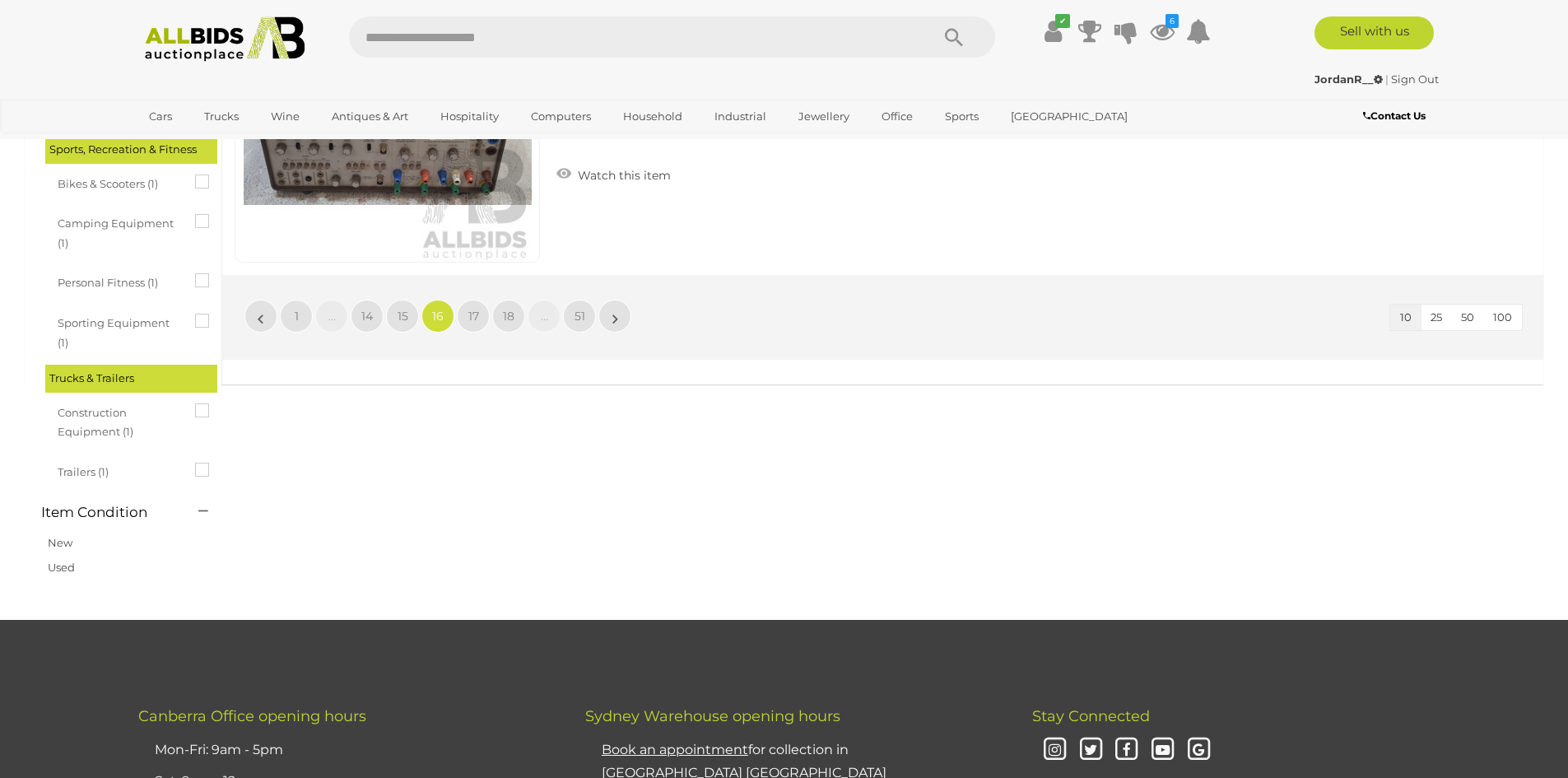
scroll to position [2963, 0]
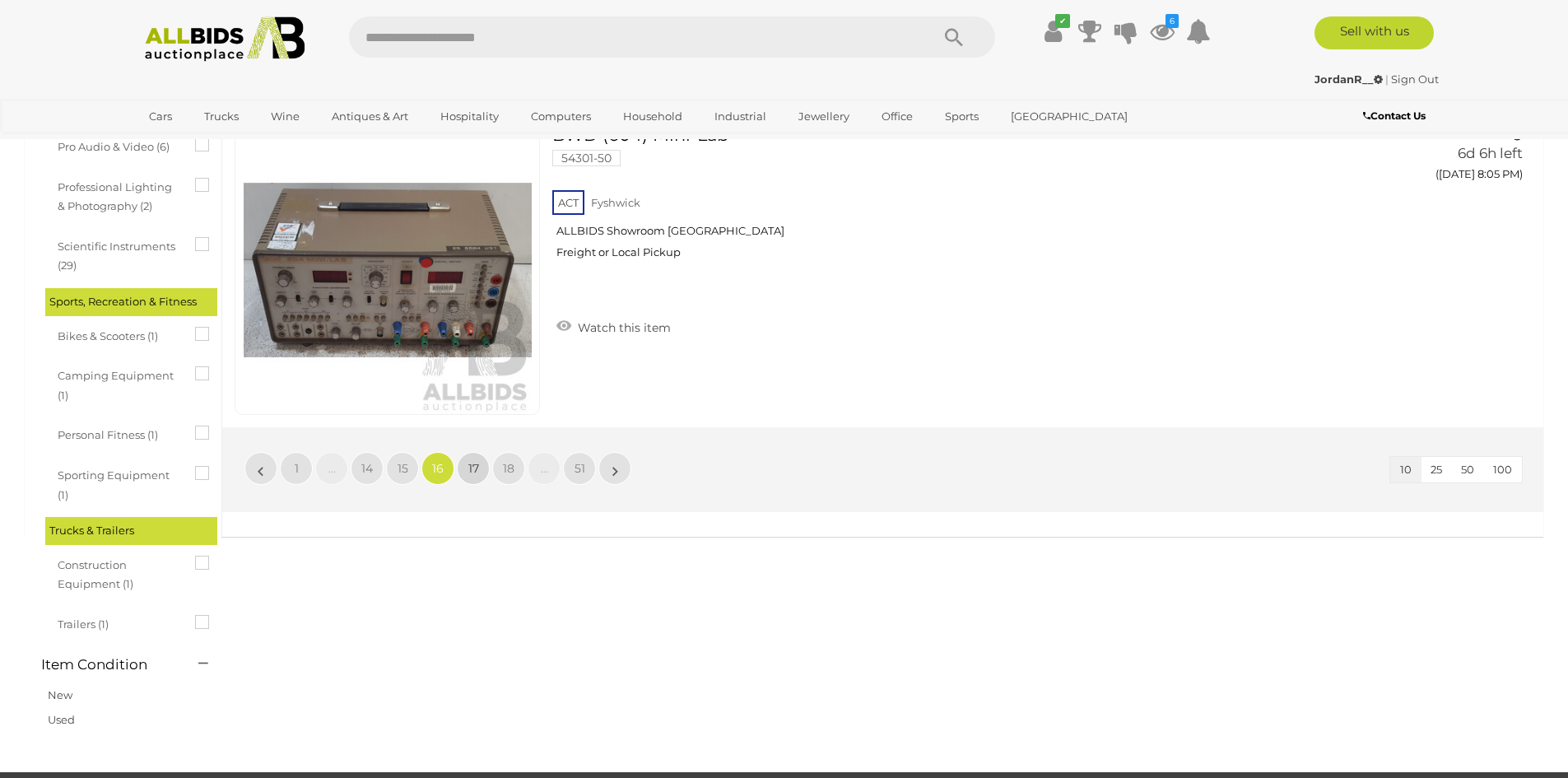
click at [476, 459] on link "17" at bounding box center [474, 468] width 33 height 33
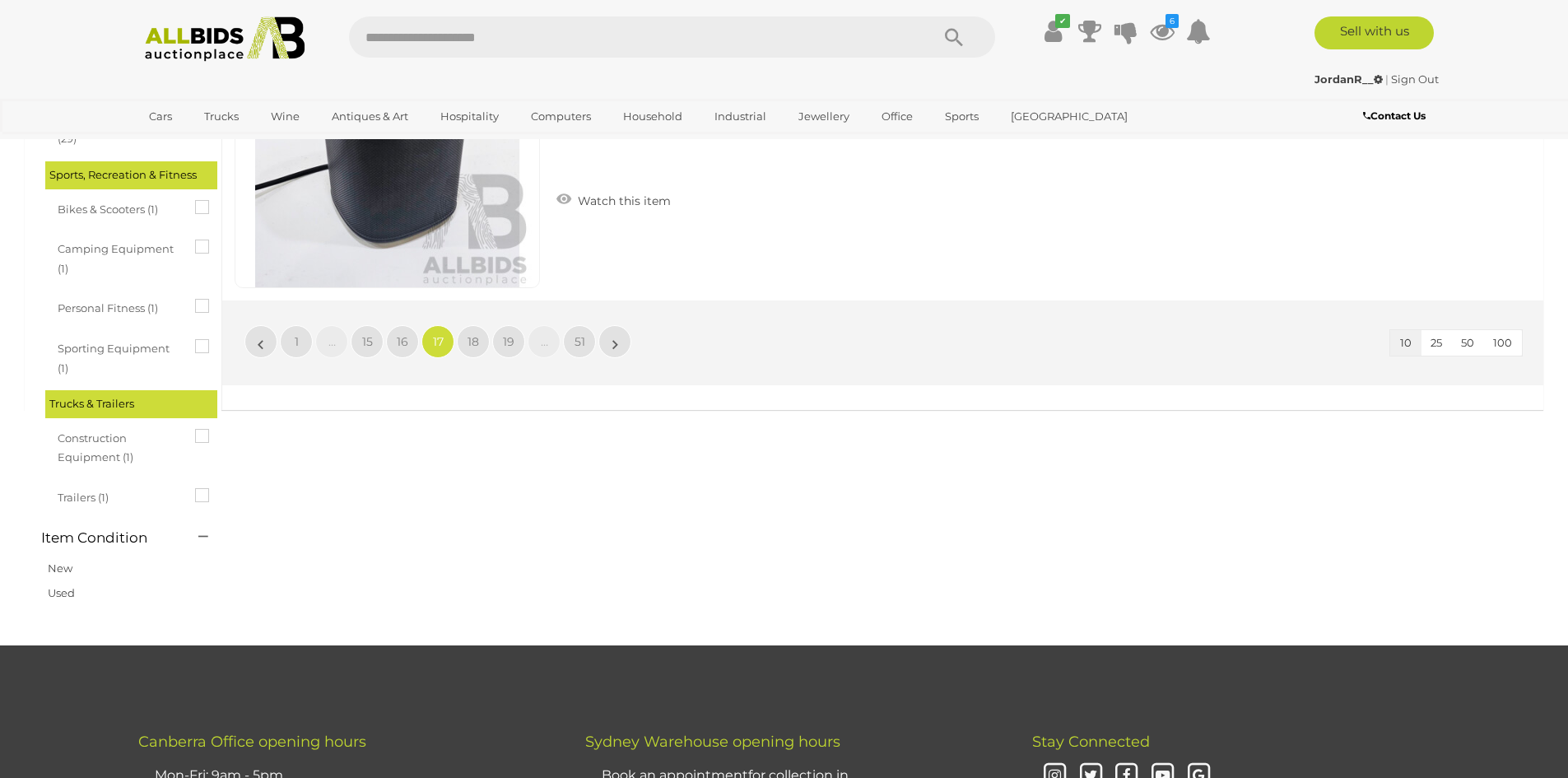
scroll to position [2963, 0]
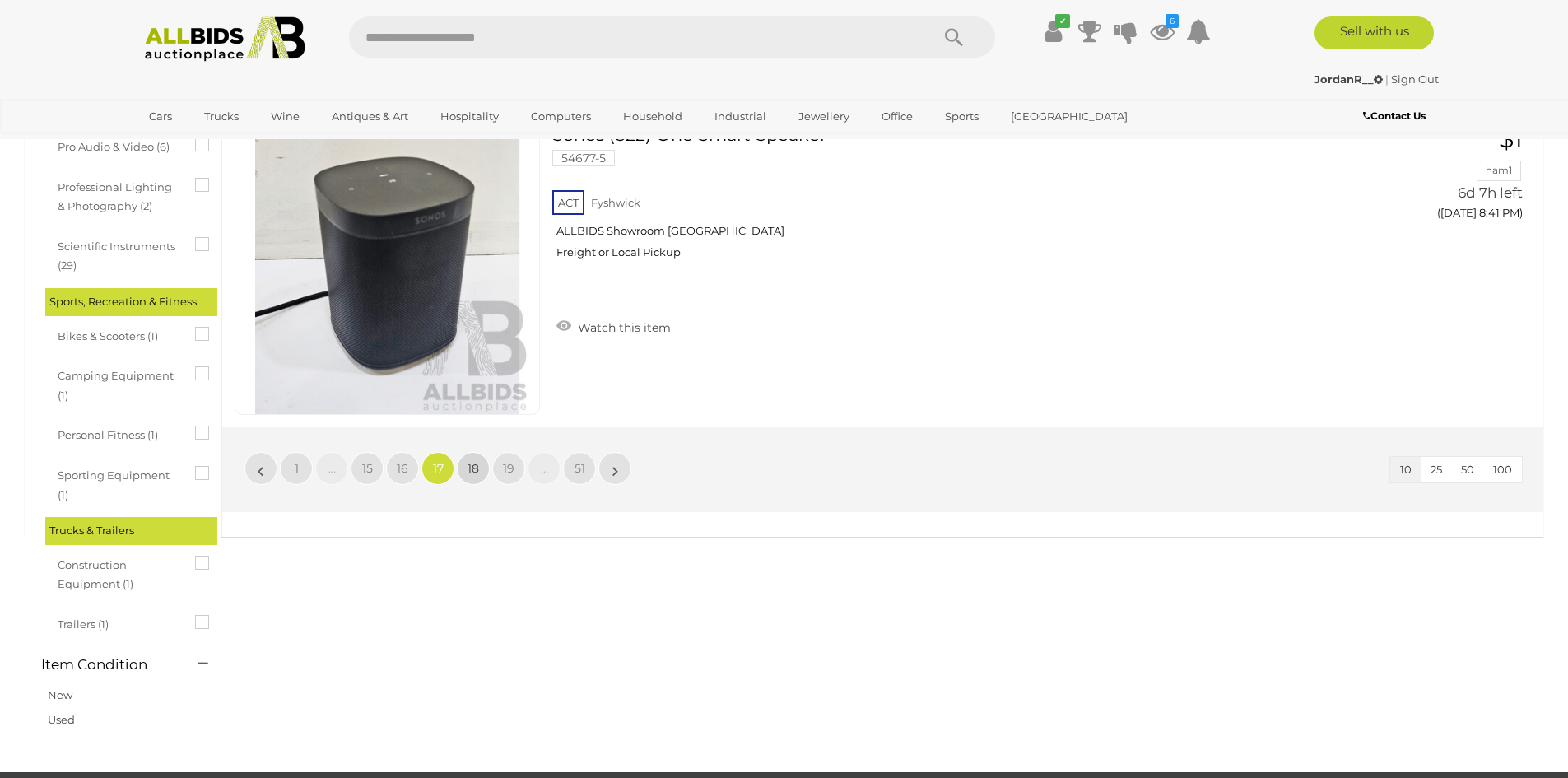
click at [469, 464] on span "18" at bounding box center [473, 468] width 11 height 15
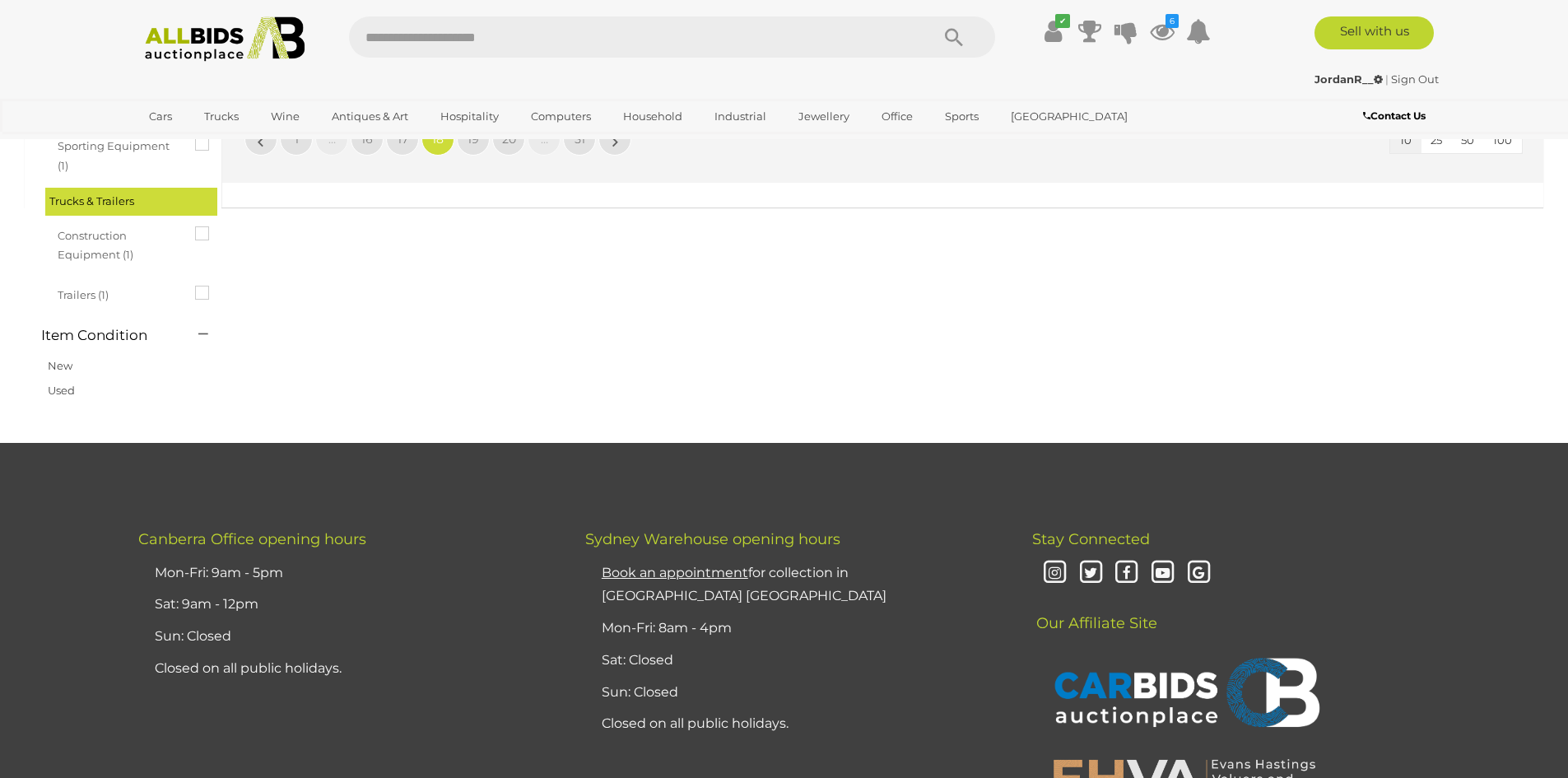
scroll to position [2963, 0]
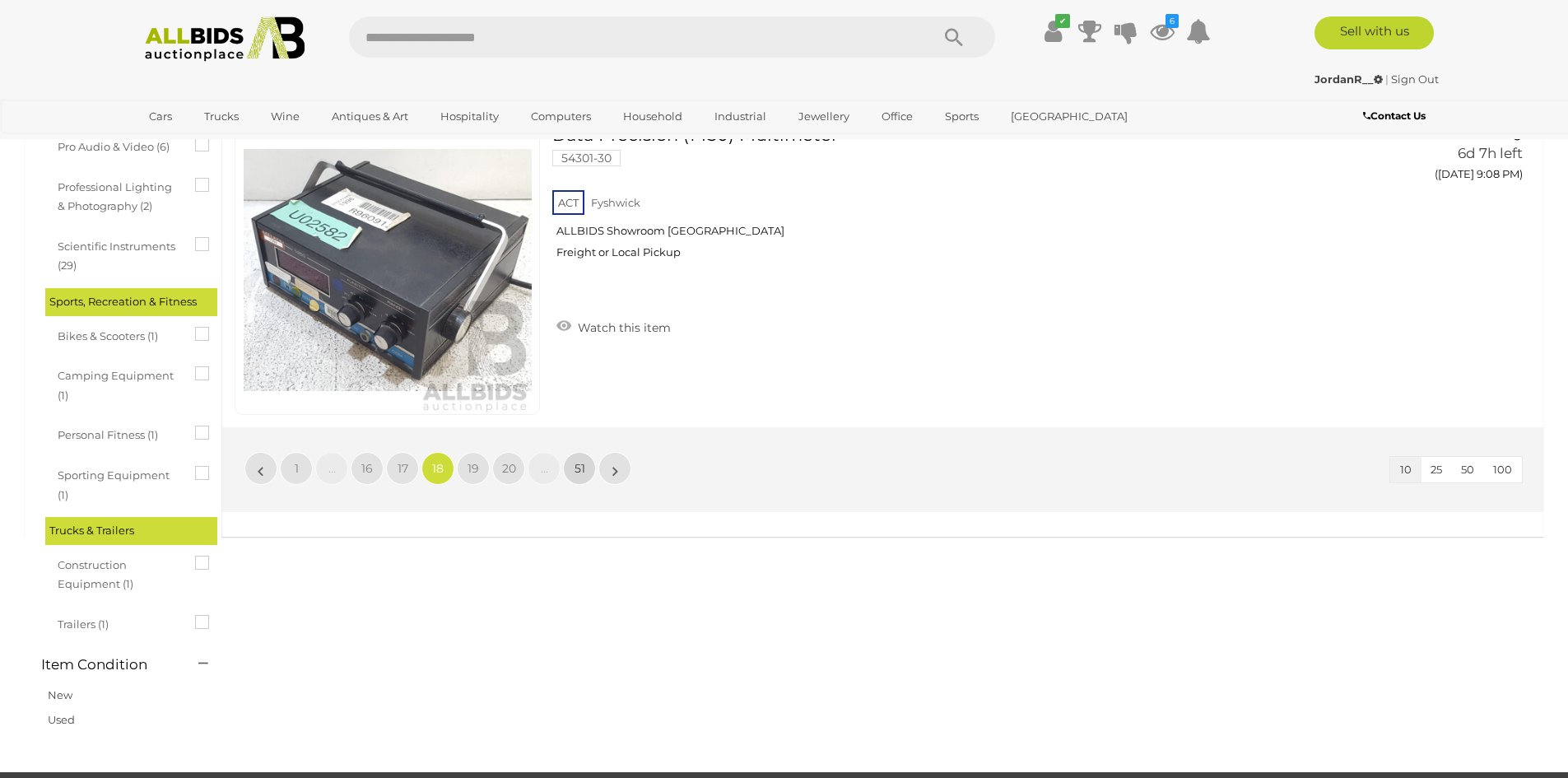
click at [574, 464] on link "51" at bounding box center [580, 468] width 33 height 33
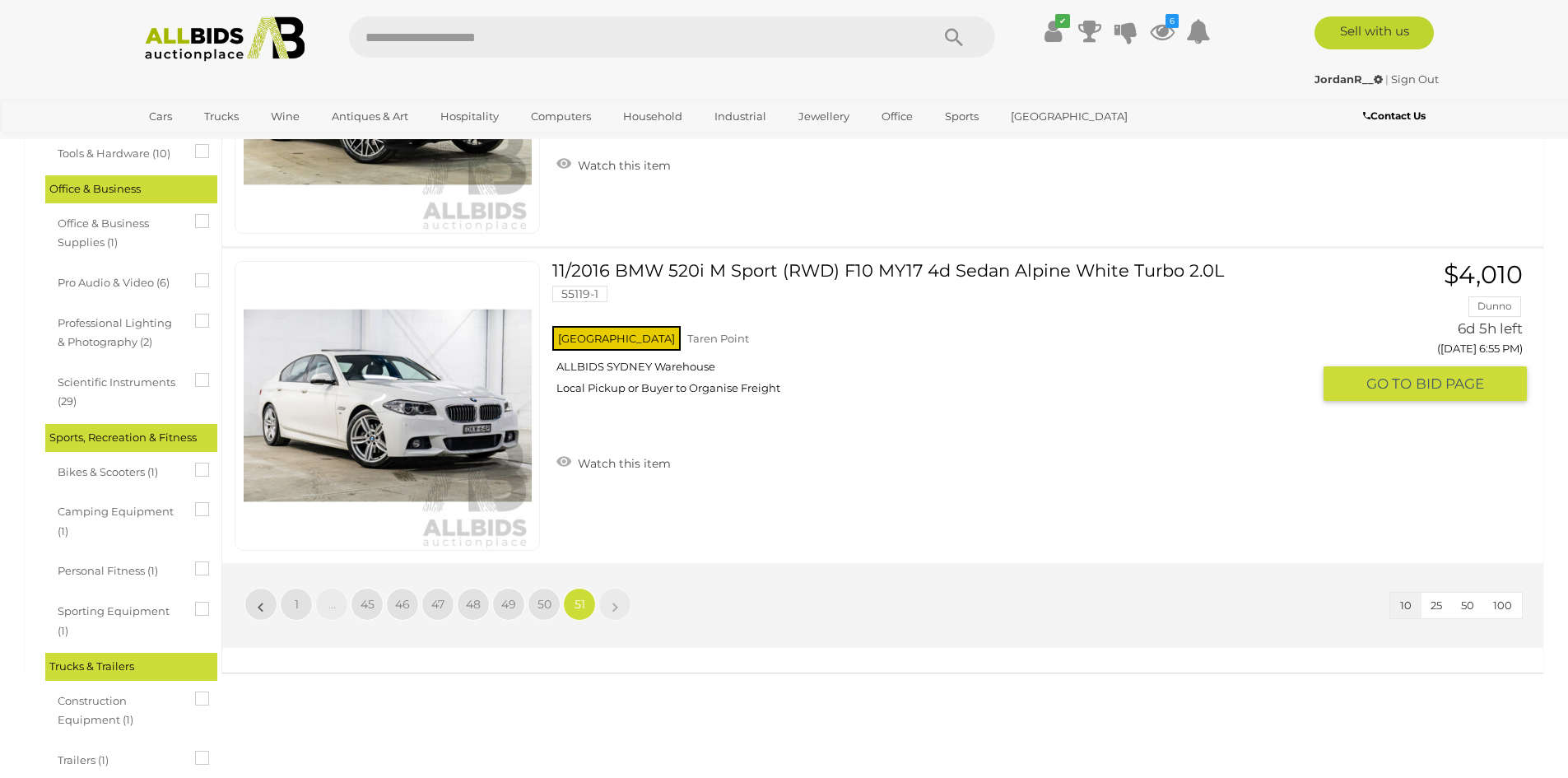
scroll to position [2963, 0]
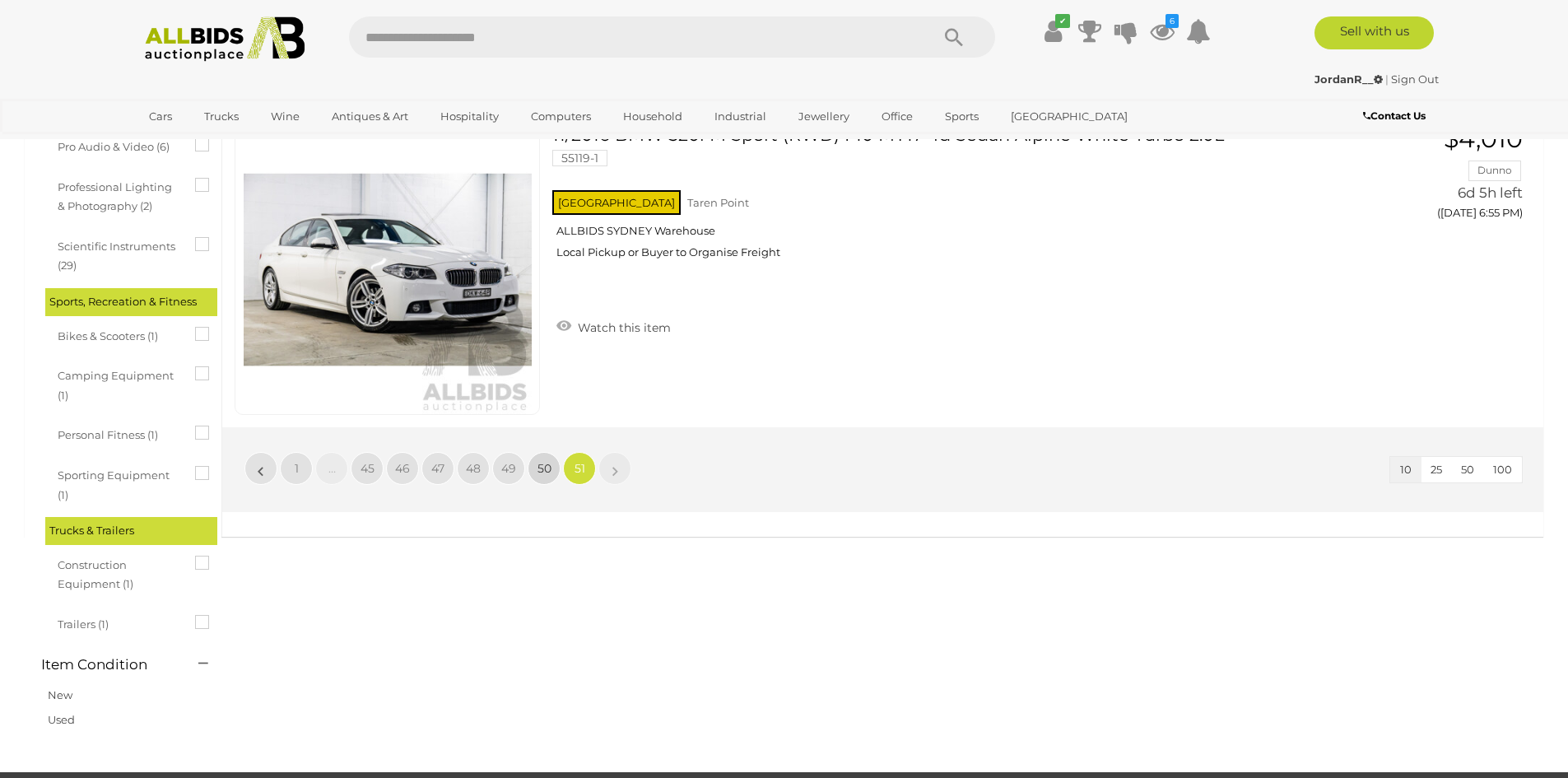
click at [541, 474] on span "50" at bounding box center [545, 468] width 14 height 15
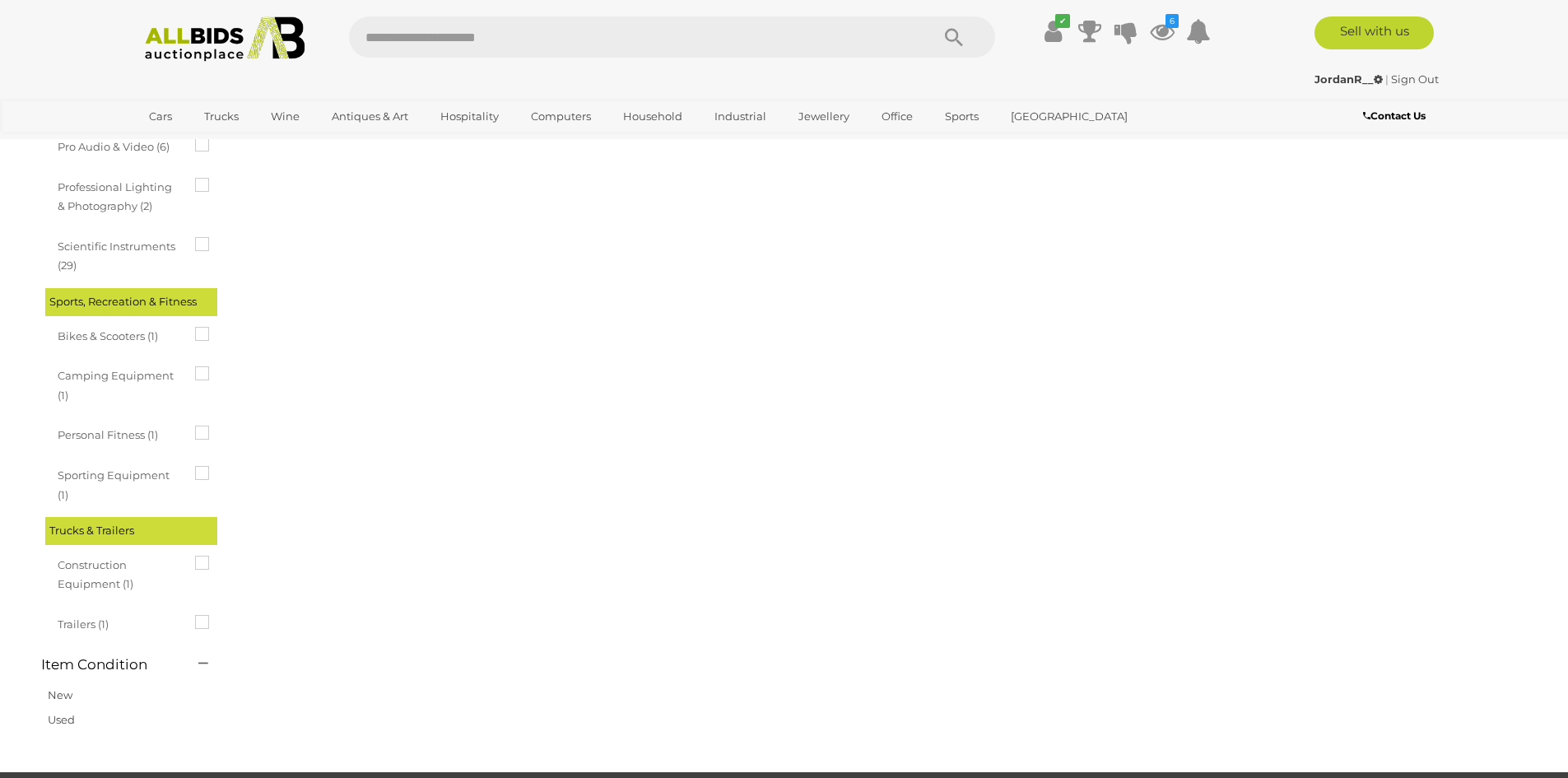
scroll to position [0, 0]
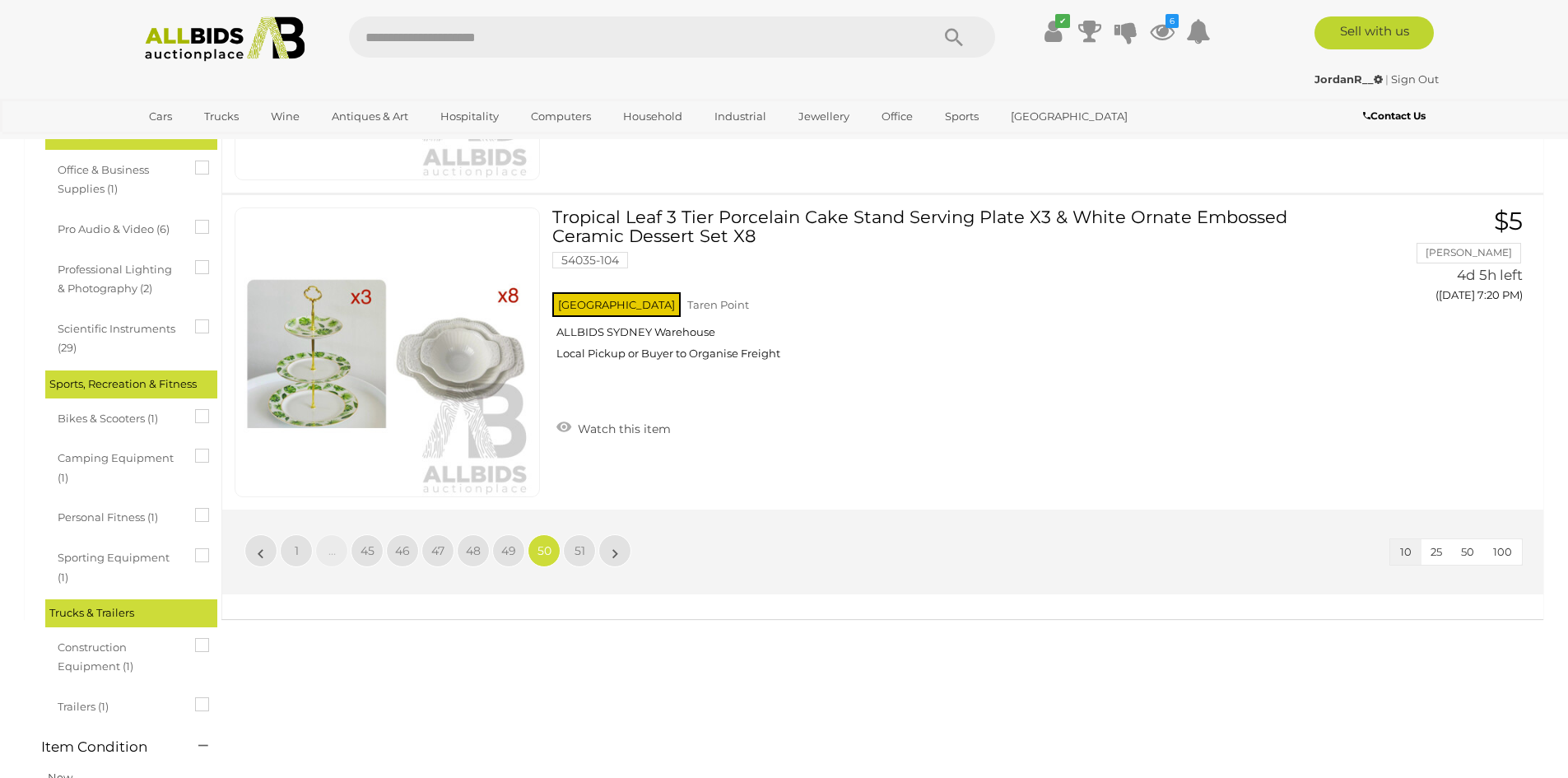
scroll to position [2963, 0]
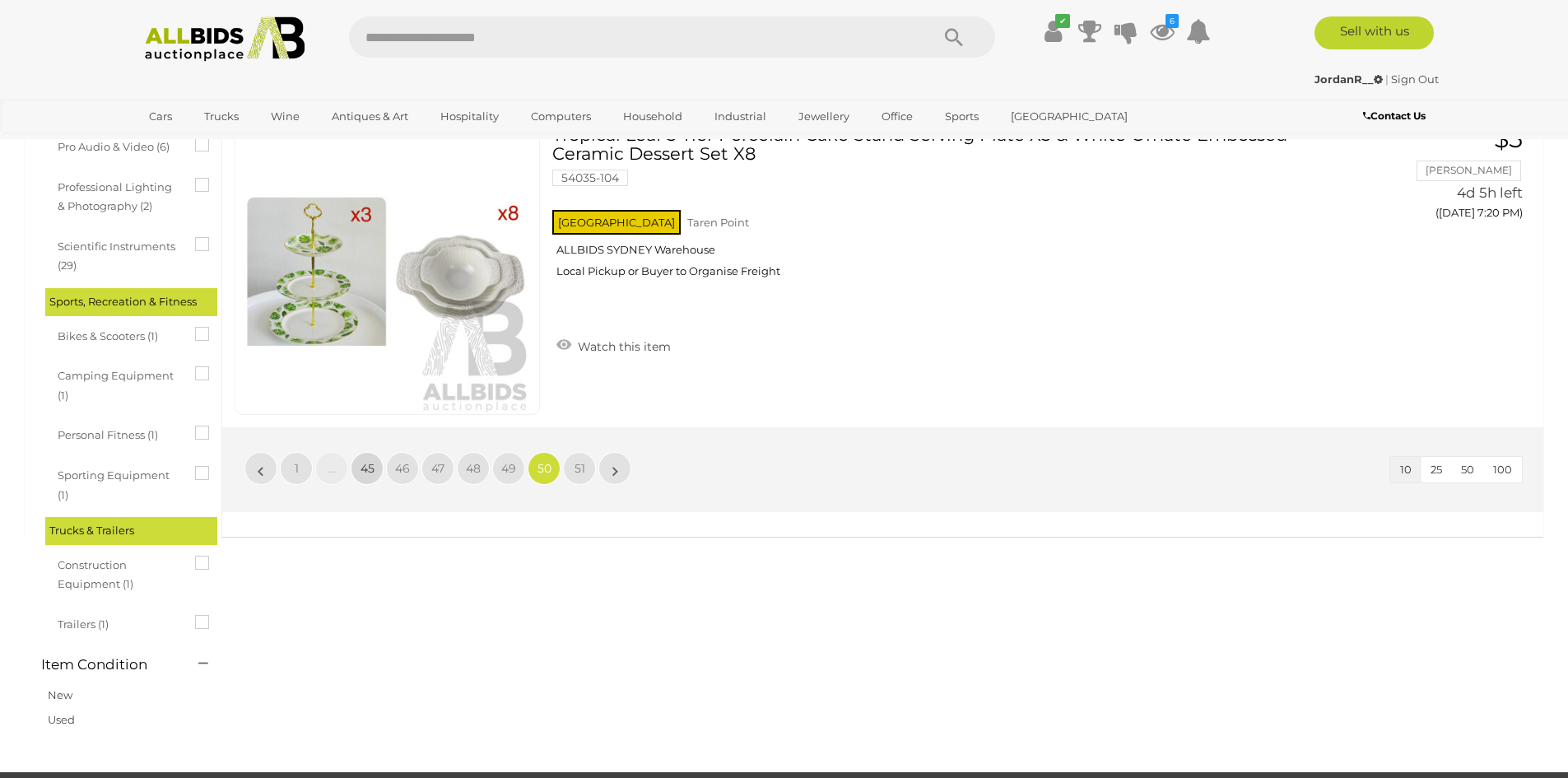
click at [369, 471] on span "45" at bounding box center [368, 468] width 14 height 15
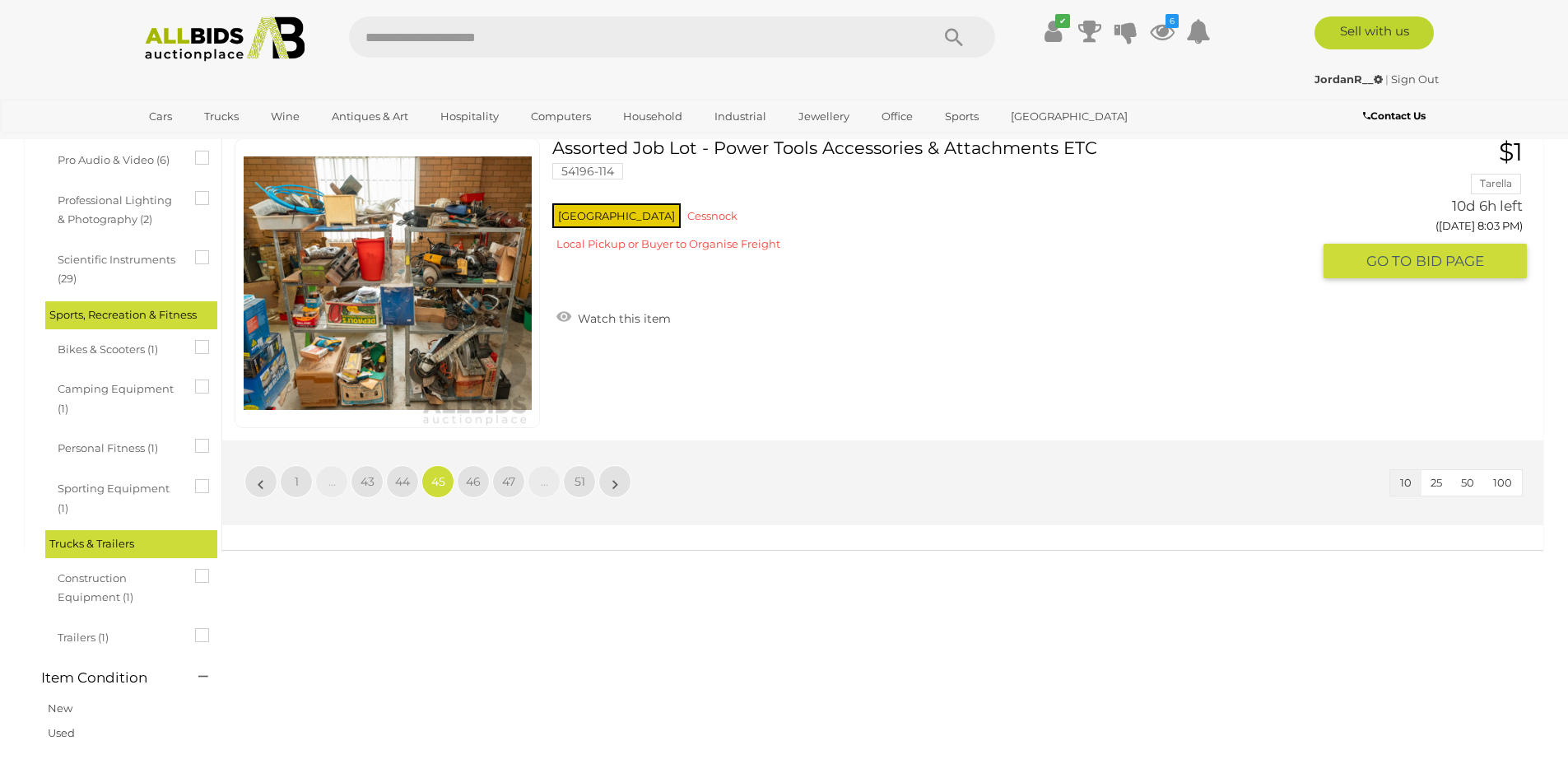
scroll to position [2963, 0]
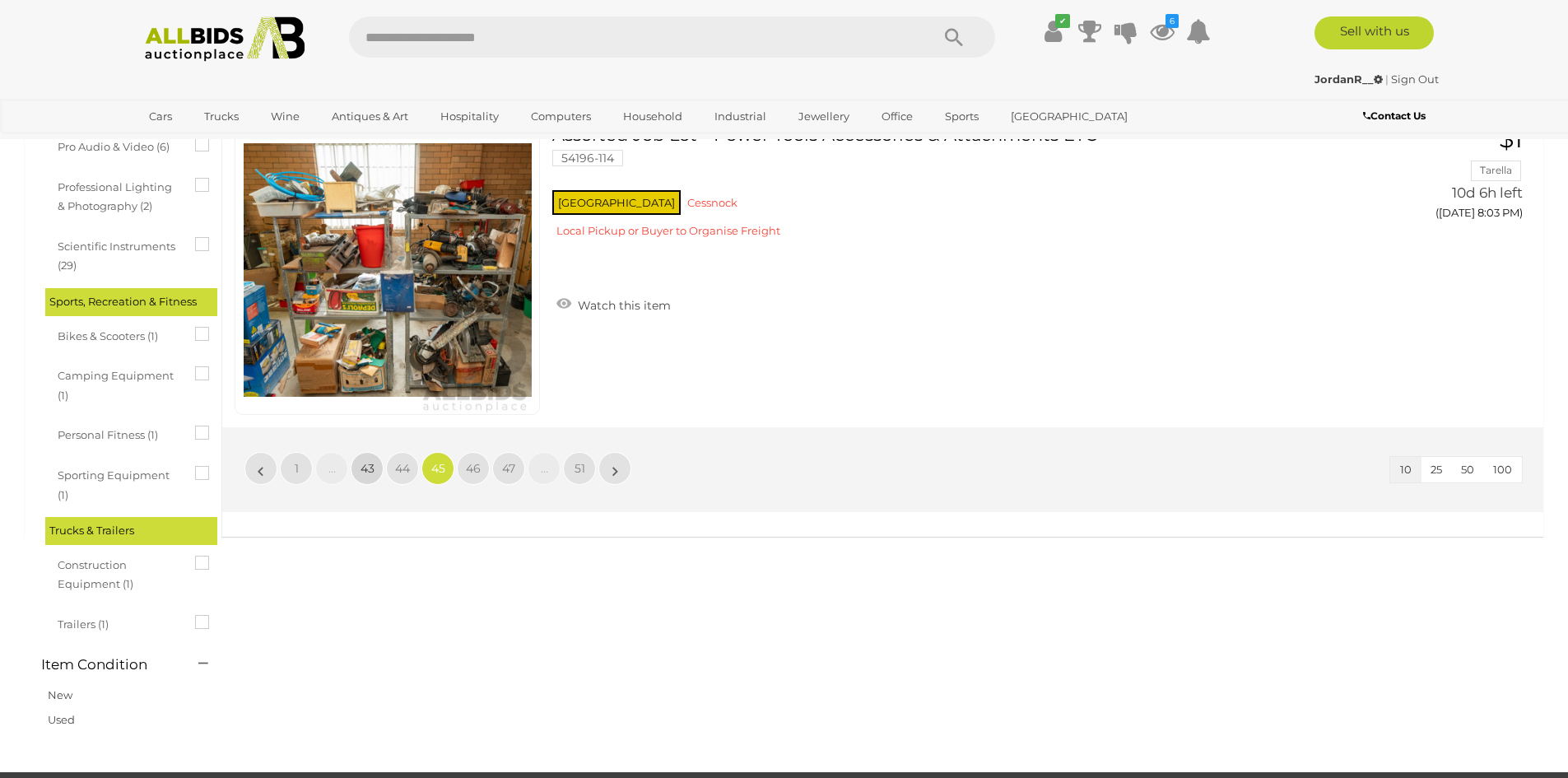
click at [359, 472] on link "43" at bounding box center [368, 468] width 33 height 33
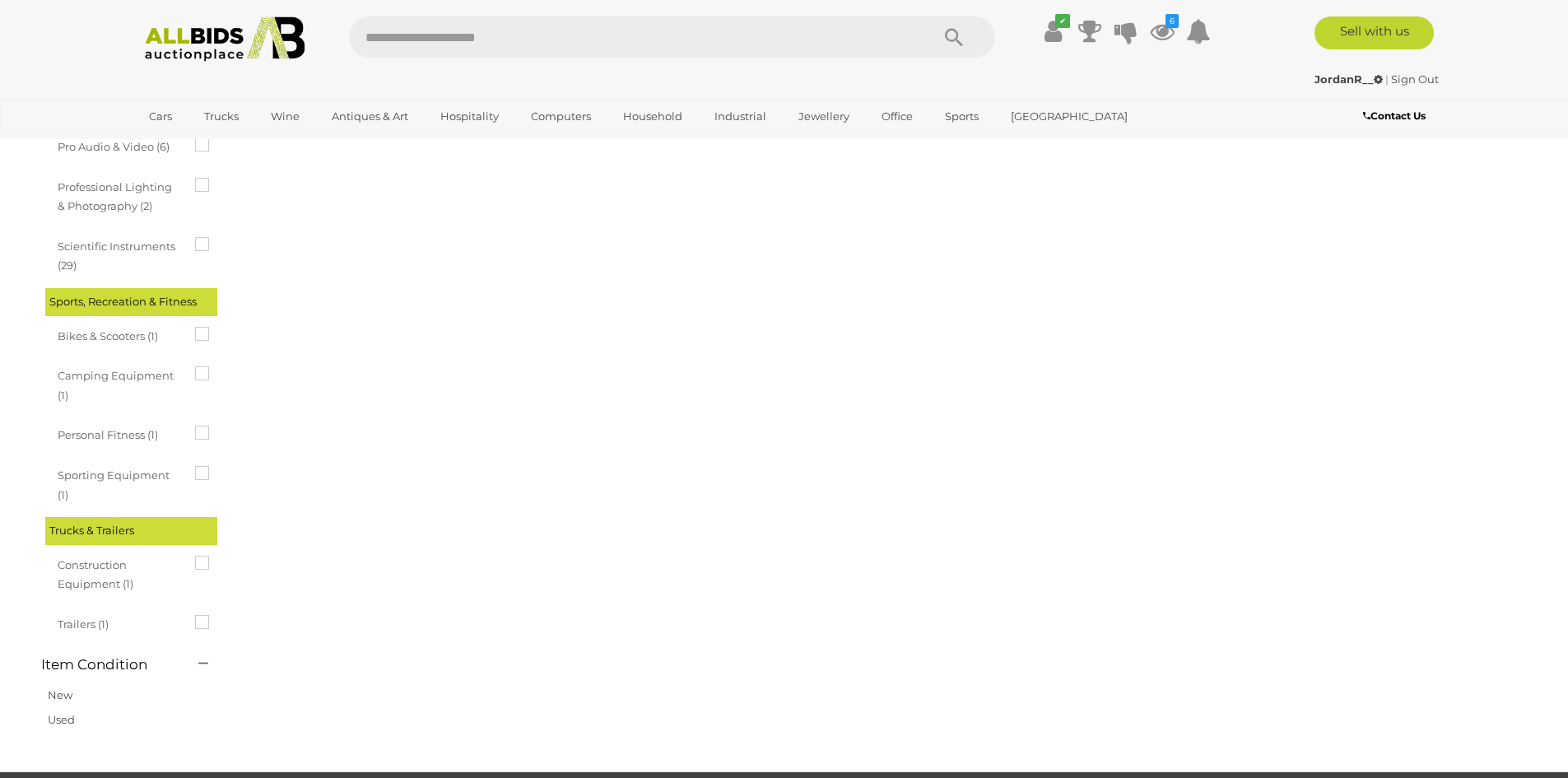
scroll to position [0, 0]
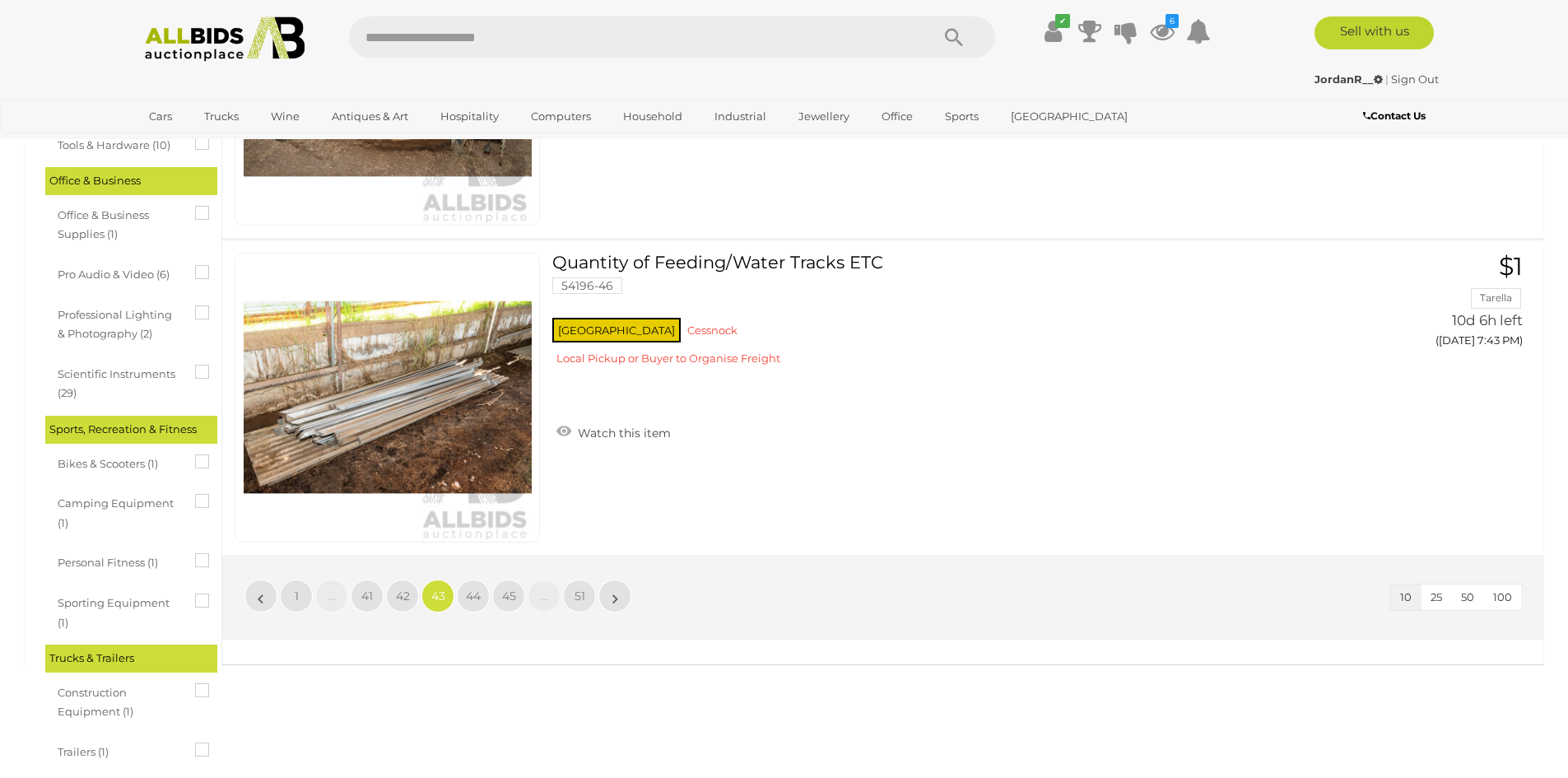
scroll to position [2963, 0]
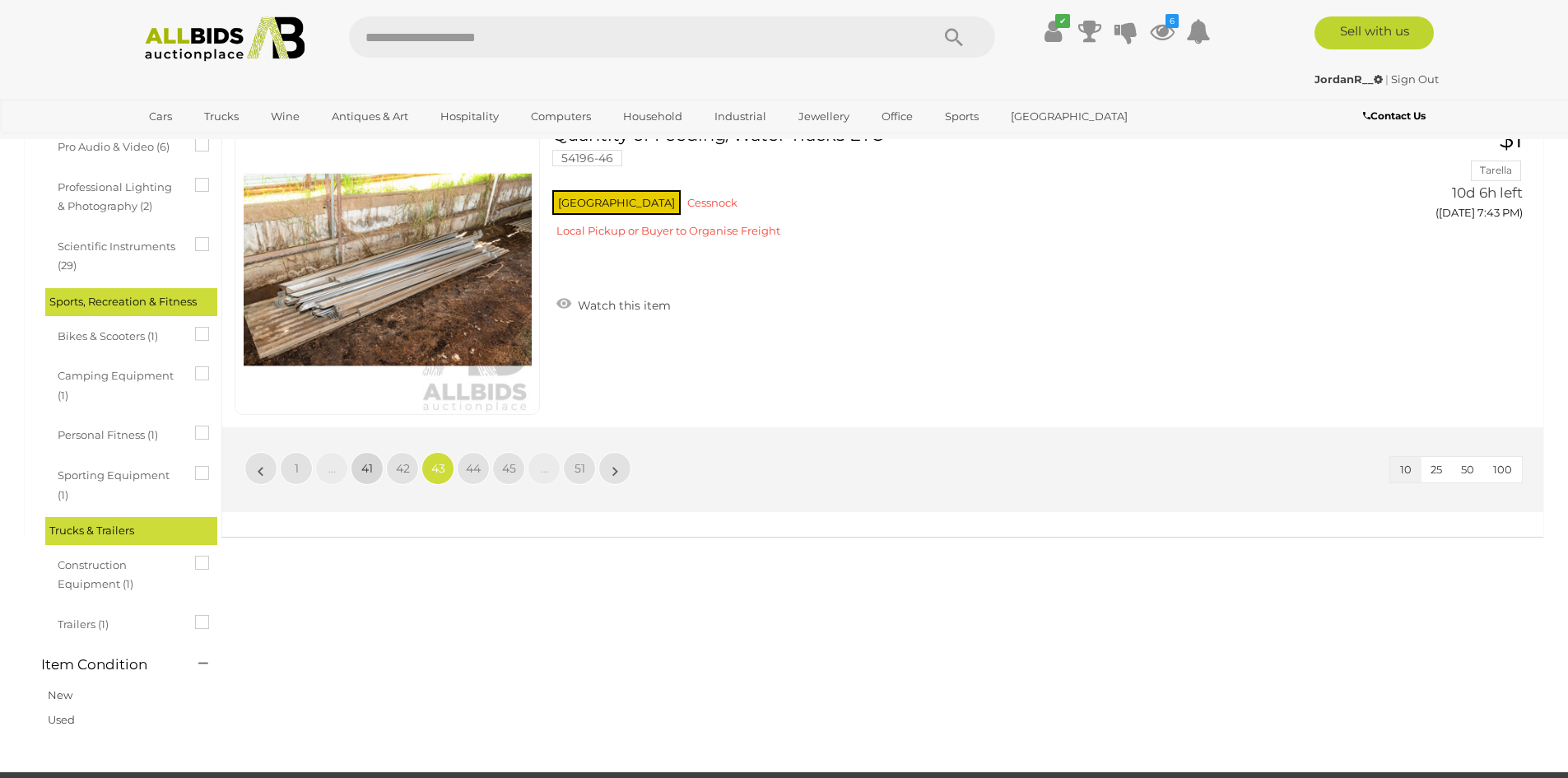
click at [359, 470] on link "41" at bounding box center [368, 468] width 33 height 33
